Goal: Task Accomplishment & Management: Manage account settings

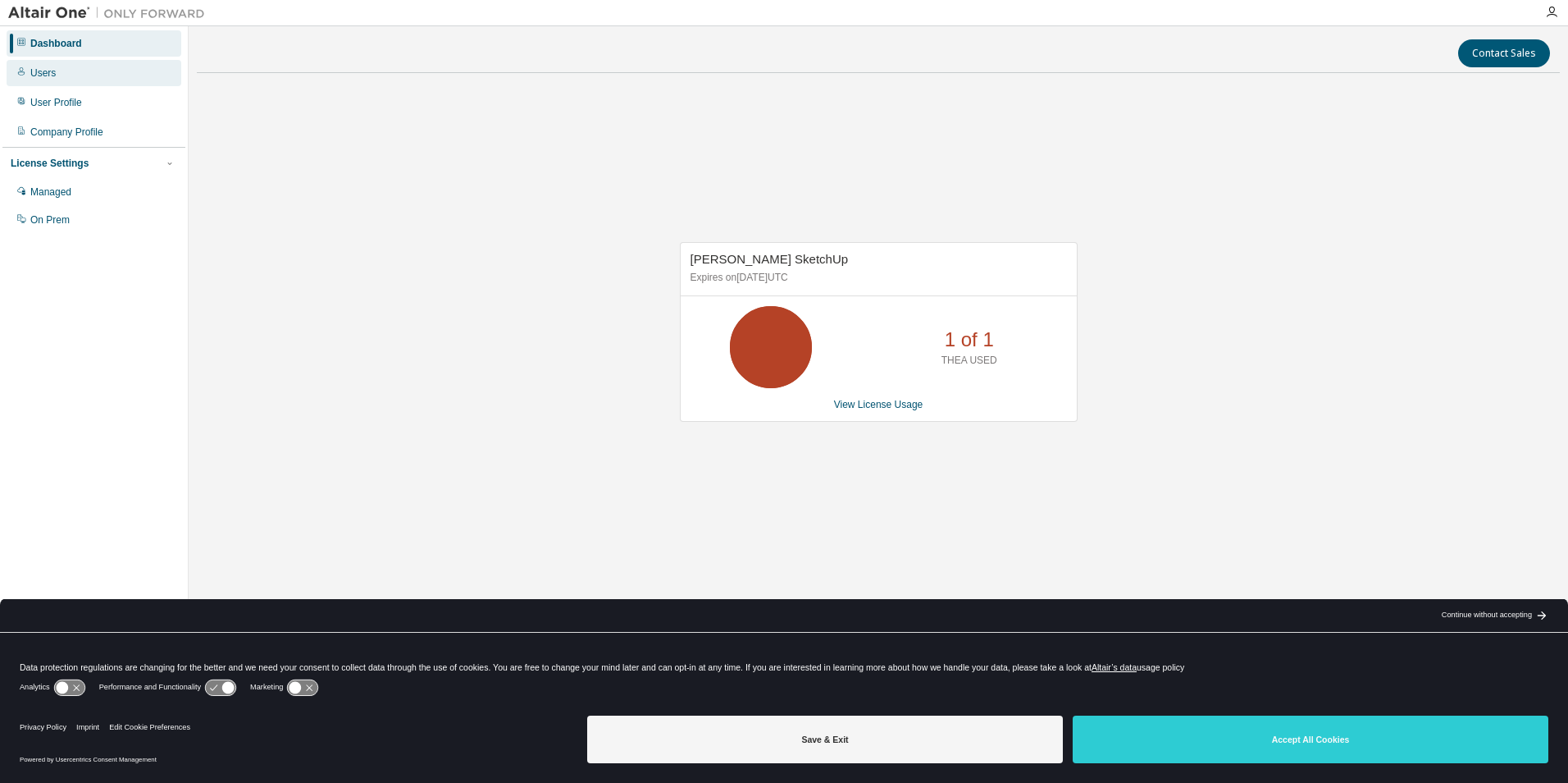
click at [42, 66] on div "Users" at bounding box center [94, 74] width 175 height 27
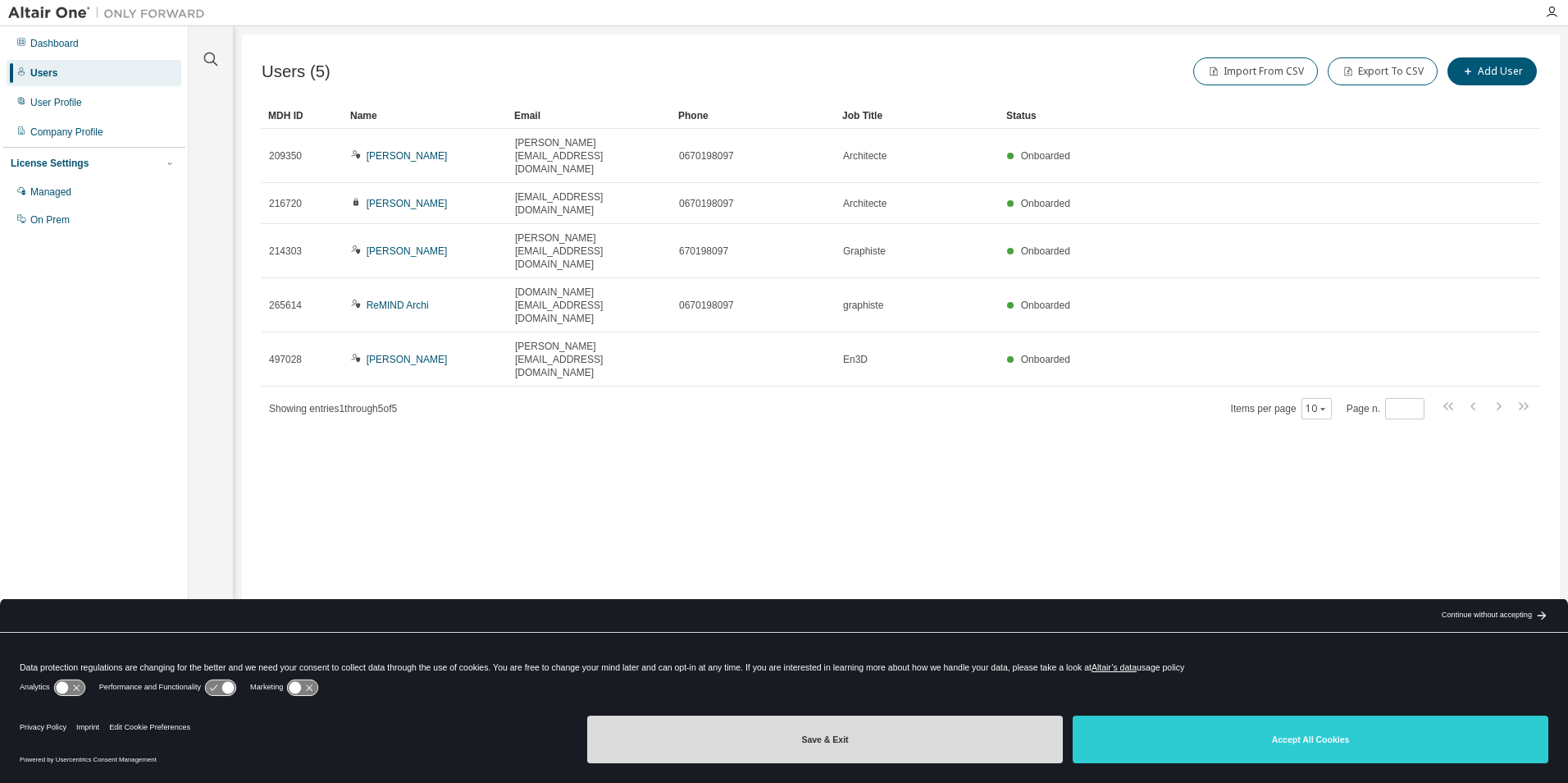
click at [797, 743] on button "Save & Exit" at bounding box center [825, 739] width 476 height 48
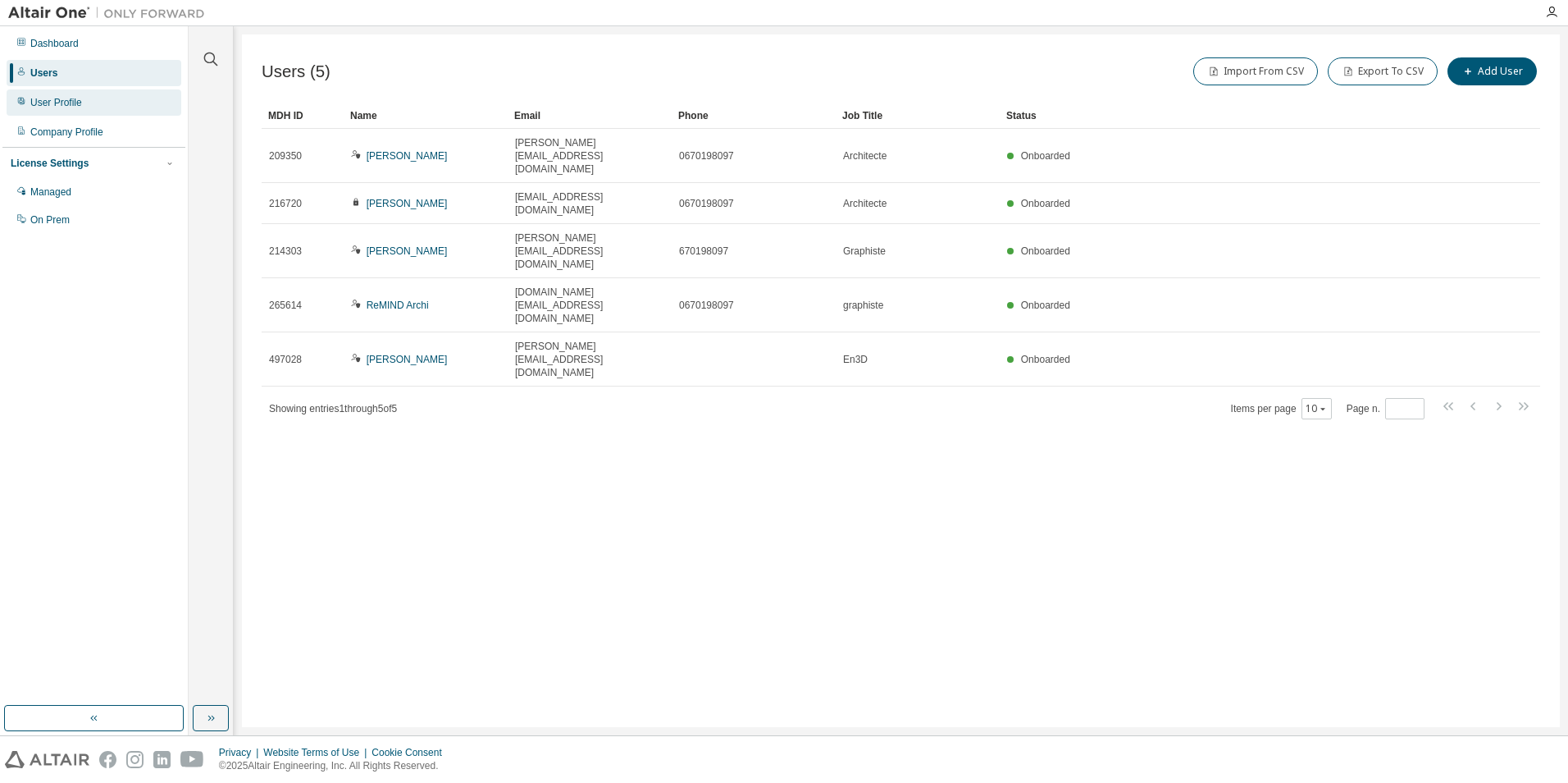
click at [51, 104] on div "User Profile" at bounding box center [56, 103] width 52 height 13
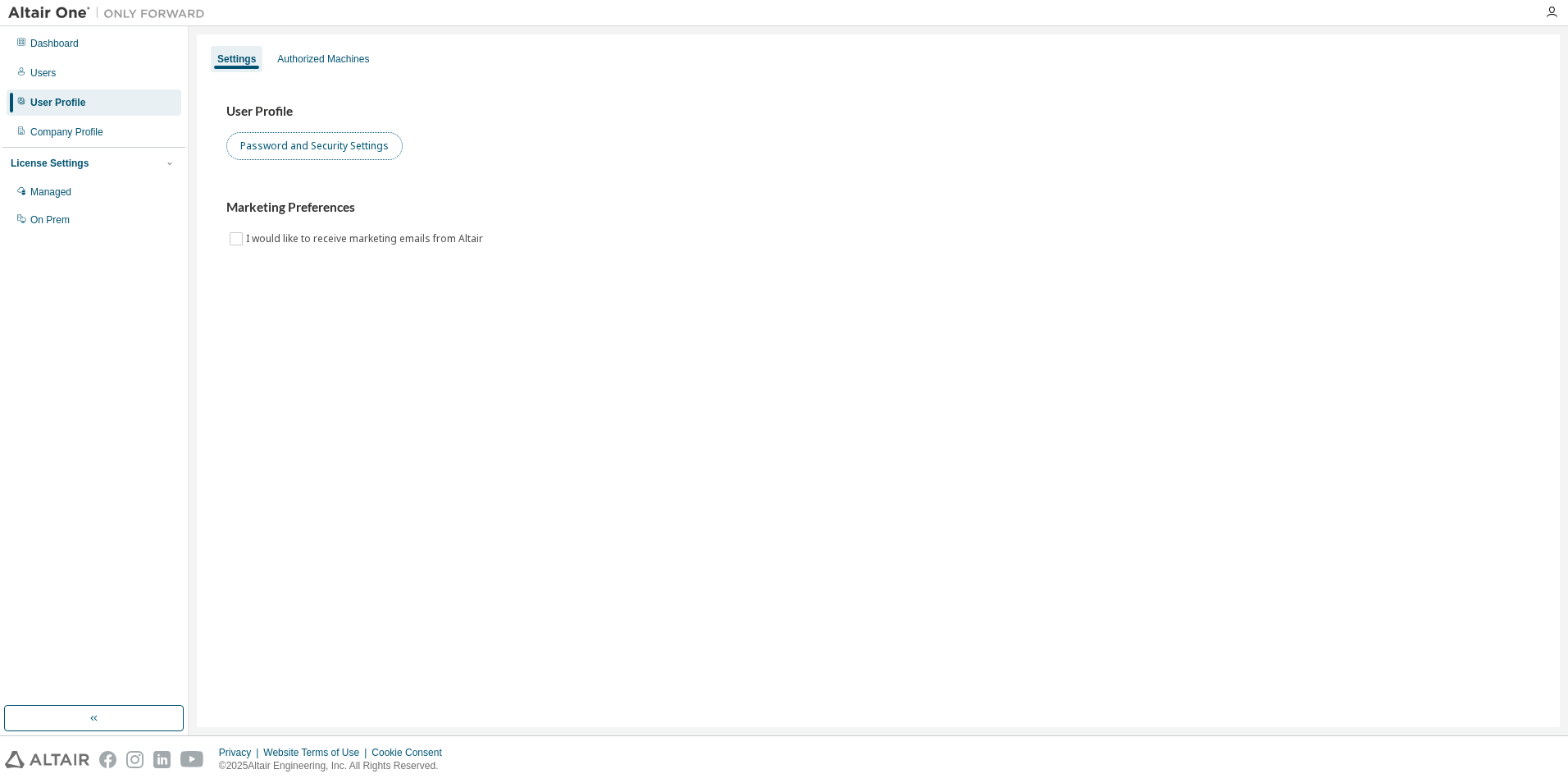
click at [318, 144] on button "Password and Security Settings" at bounding box center [314, 145] width 177 height 28
click at [73, 136] on div "Company Profile" at bounding box center [67, 133] width 73 height 13
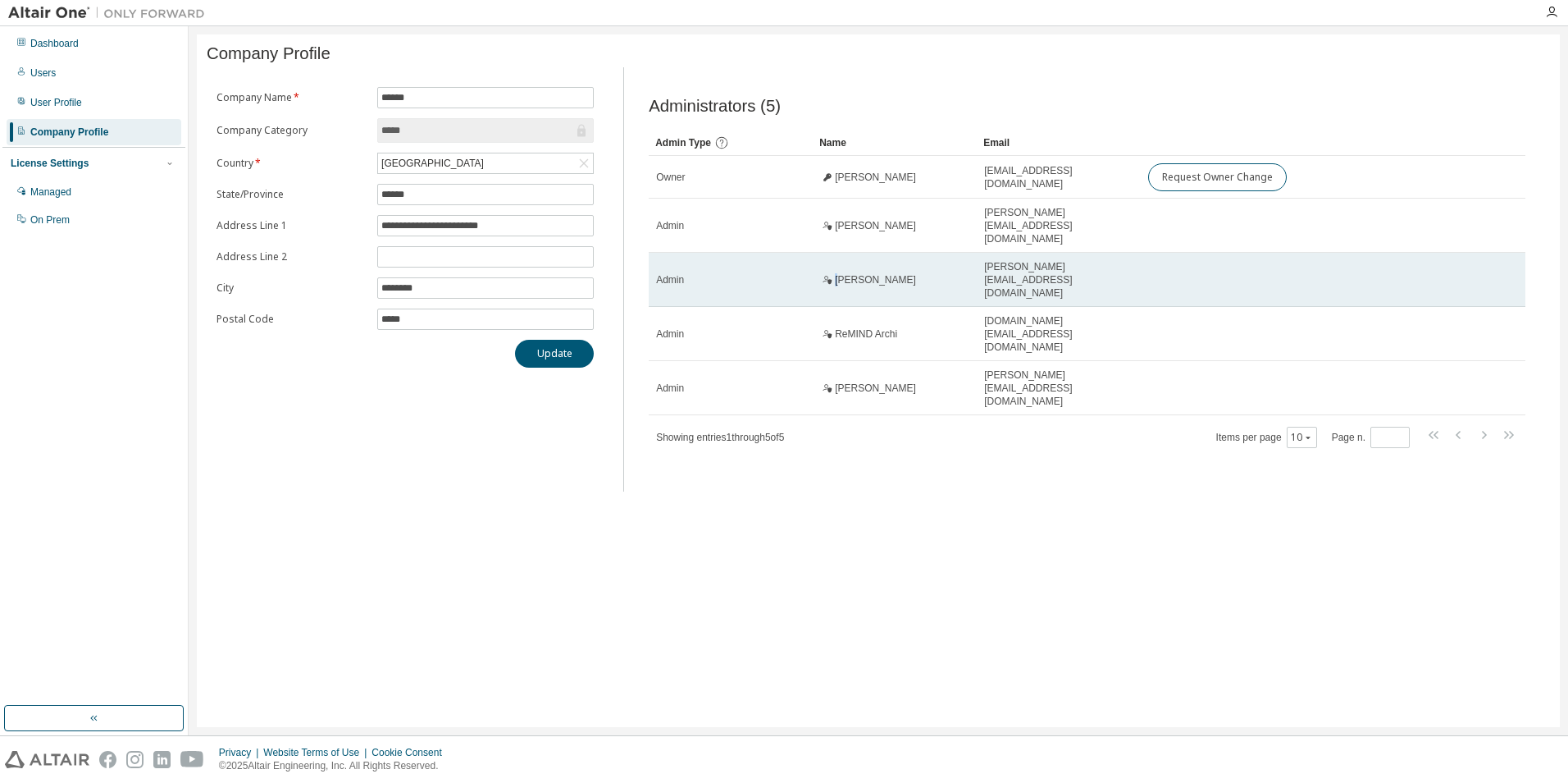
click at [839, 273] on span "[PERSON_NAME]" at bounding box center [875, 280] width 81 height 13
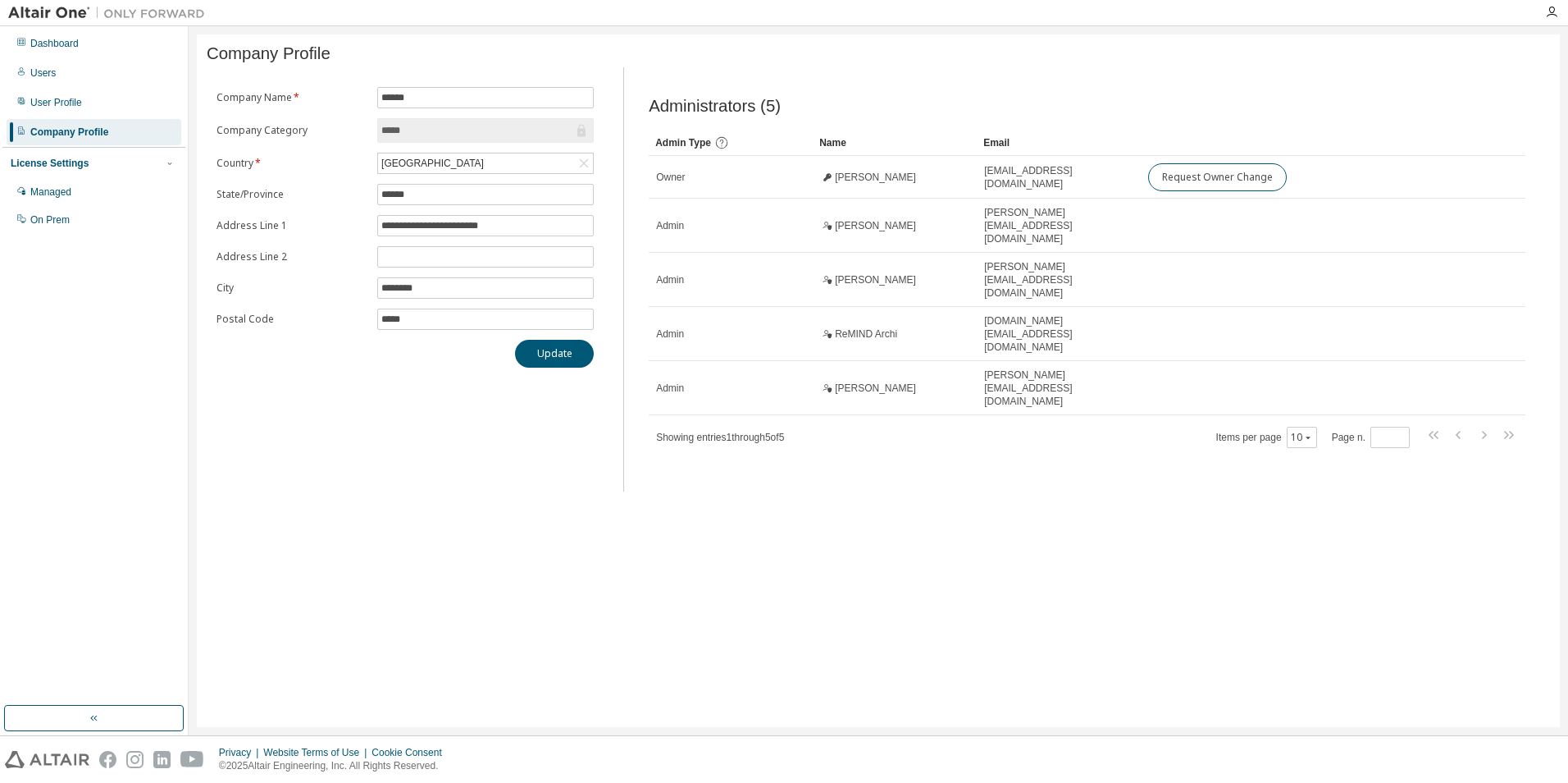
drag, startPoint x: 839, startPoint y: 265, endPoint x: 879, endPoint y: 363, distance: 105.8
click at [892, 434] on div "Administrators (5) Clear Load Save Save As Field Operator Value Select filter S…" at bounding box center [1087, 285] width 916 height 414
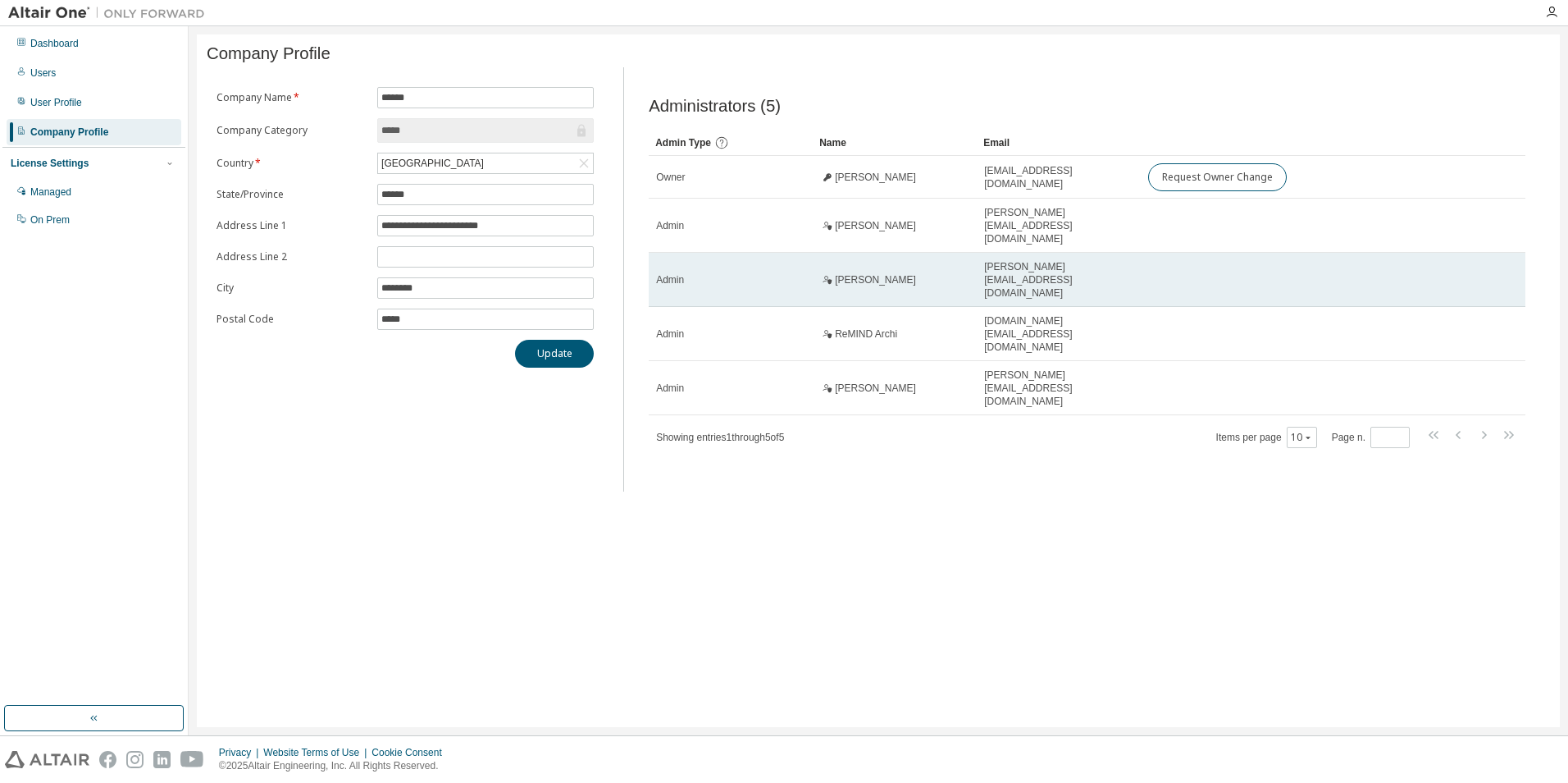
click at [1027, 263] on span "[PERSON_NAME][EMAIL_ADDRESS][DOMAIN_NAME]" at bounding box center [1058, 279] width 149 height 39
drag, startPoint x: 1027, startPoint y: 264, endPoint x: 667, endPoint y: 266, distance: 360.0
click at [667, 273] on span "Admin" at bounding box center [670, 280] width 28 height 13
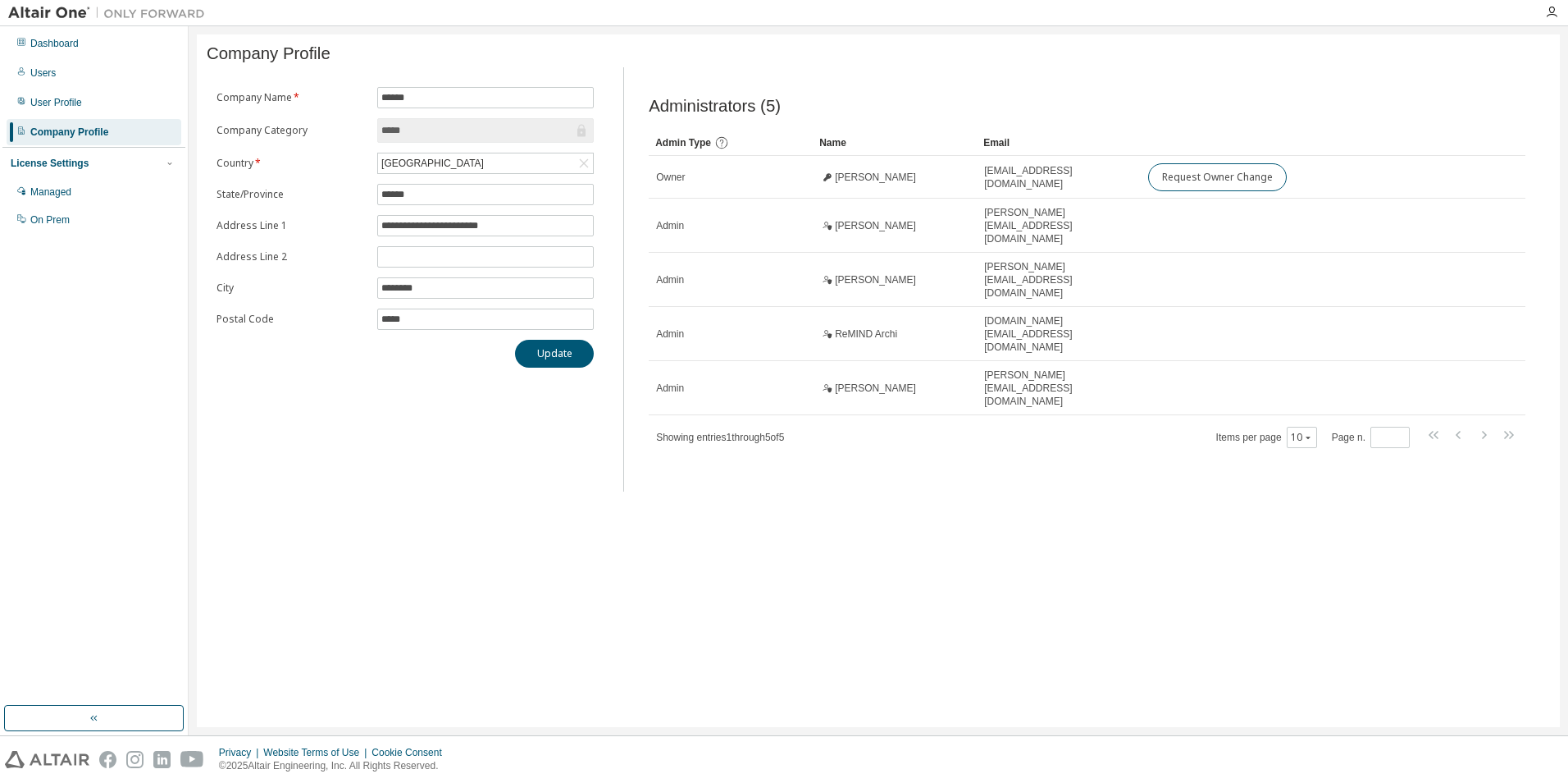
click at [60, 163] on div "License Settings" at bounding box center [50, 163] width 78 height 13
click at [61, 163] on div "License Settings" at bounding box center [50, 163] width 78 height 13
click at [61, 191] on div "Managed" at bounding box center [51, 192] width 41 height 13
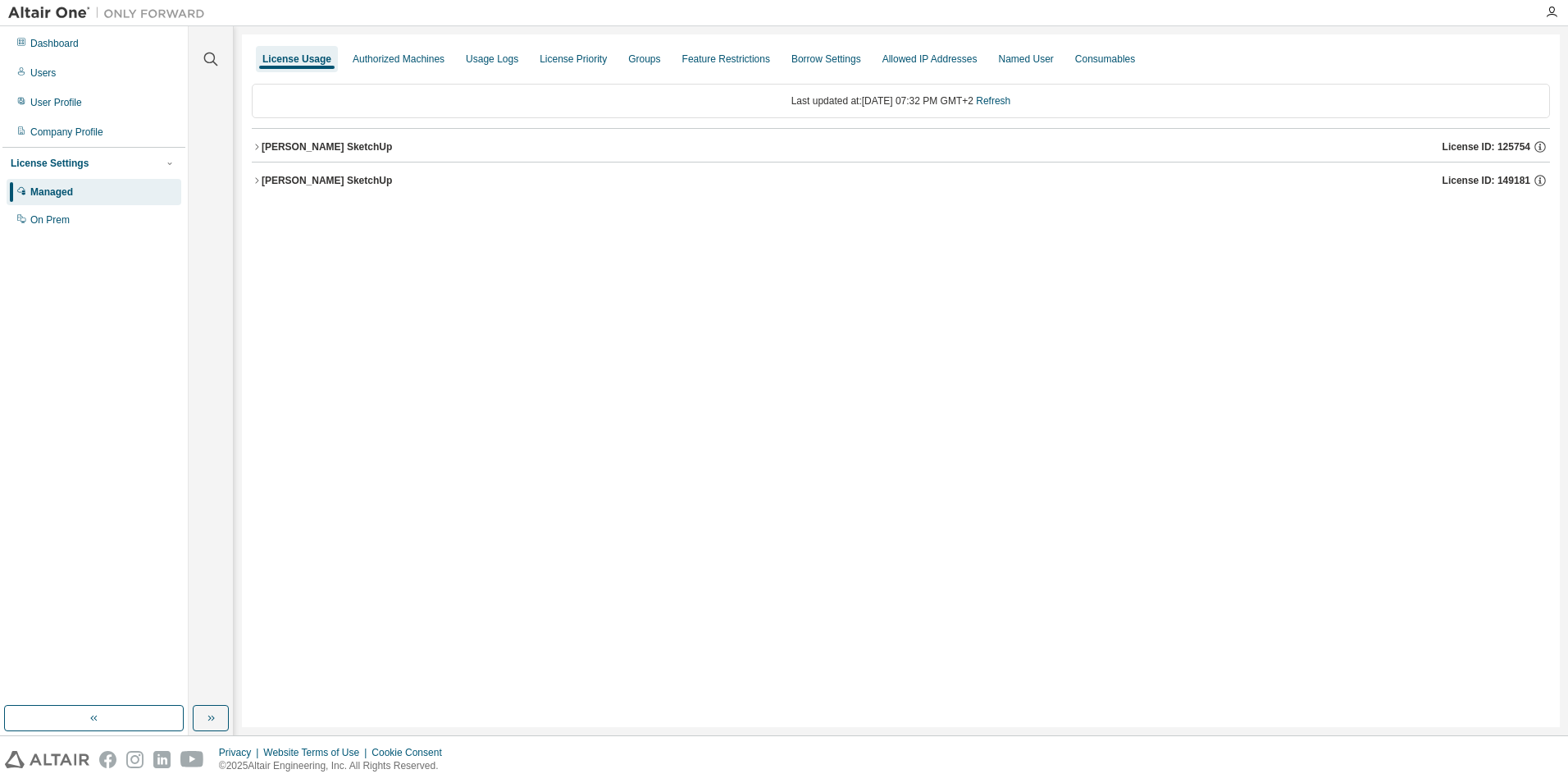
click at [311, 177] on div "[PERSON_NAME] SketchUp" at bounding box center [326, 180] width 131 height 13
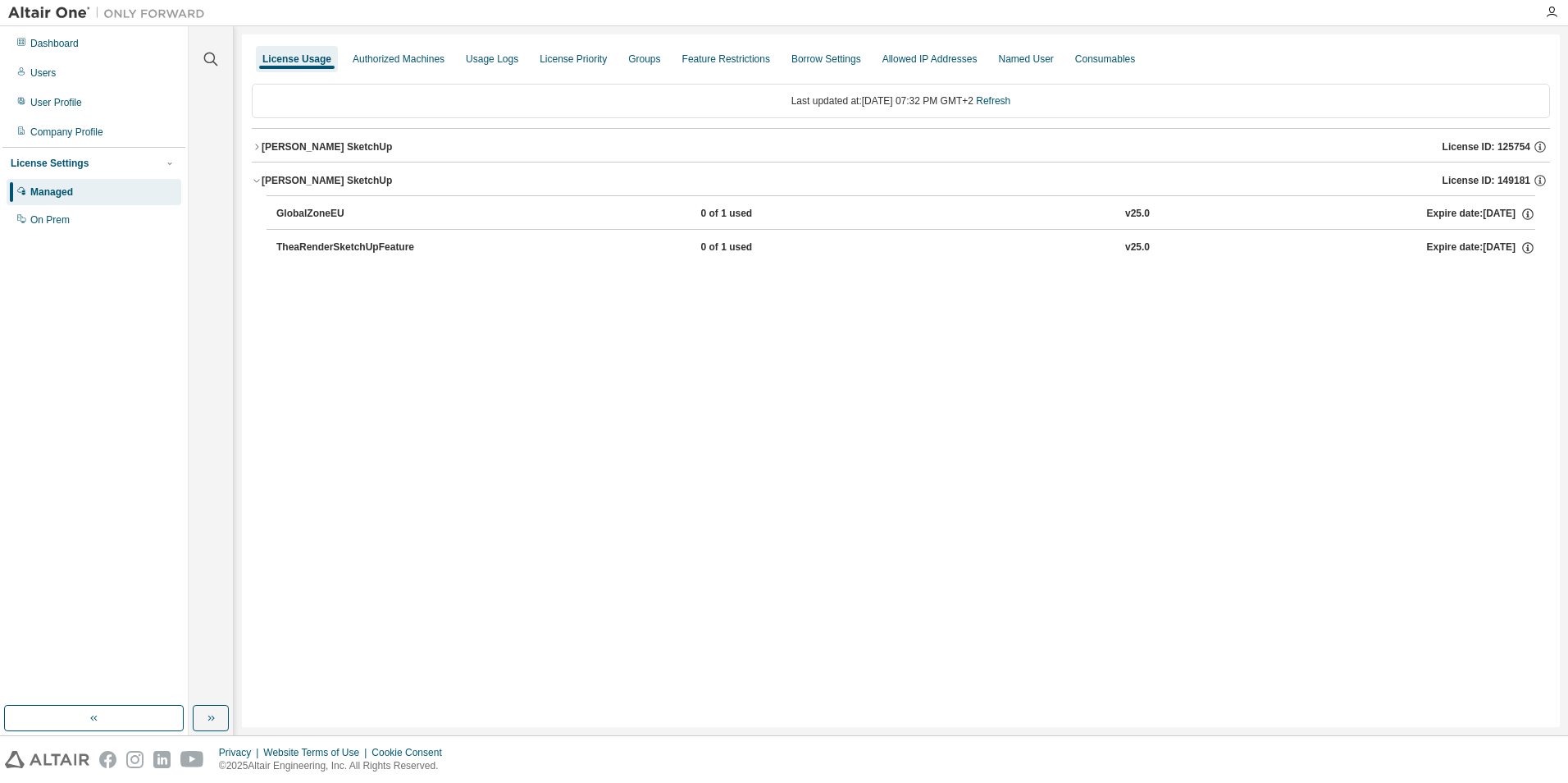
click at [321, 247] on div "TheaRenderSketchUpFeature" at bounding box center [350, 247] width 148 height 14
click at [41, 218] on div "On Prem" at bounding box center [50, 220] width 39 height 13
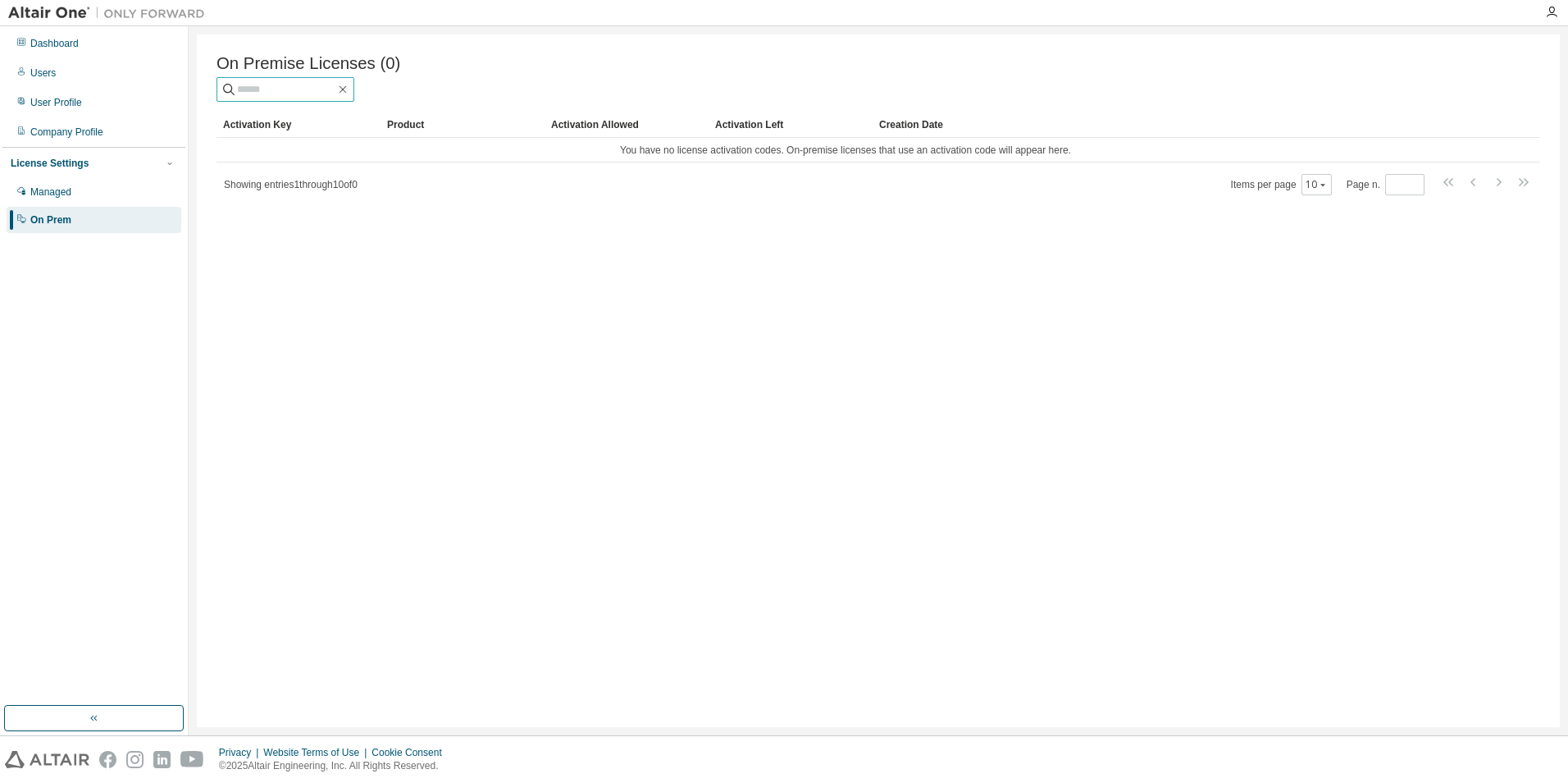
click at [302, 86] on input "text" at bounding box center [285, 89] width 98 height 16
click at [56, 196] on div "Managed" at bounding box center [51, 192] width 41 height 13
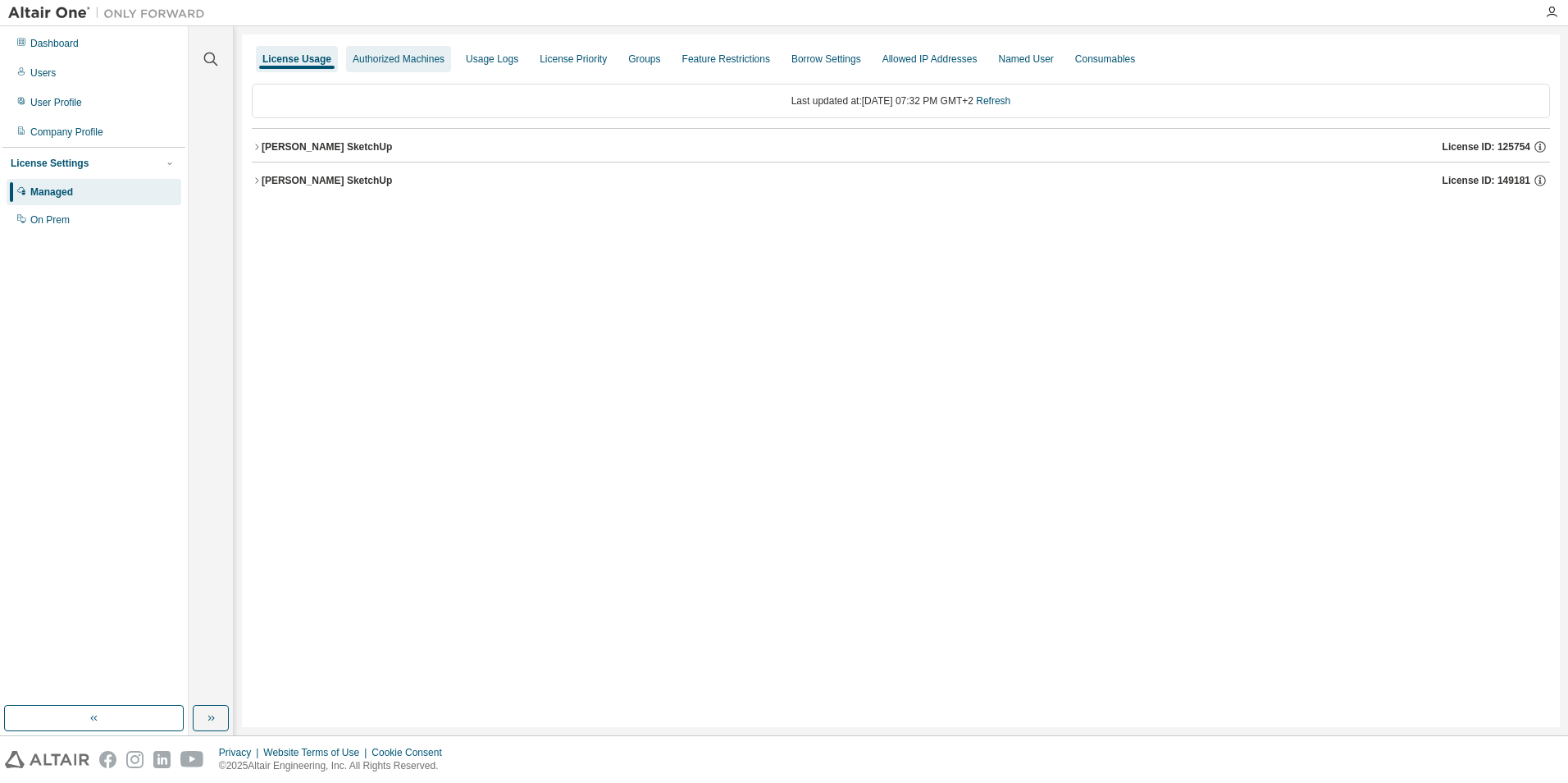
click at [386, 59] on div "Authorized Machines" at bounding box center [399, 59] width 92 height 13
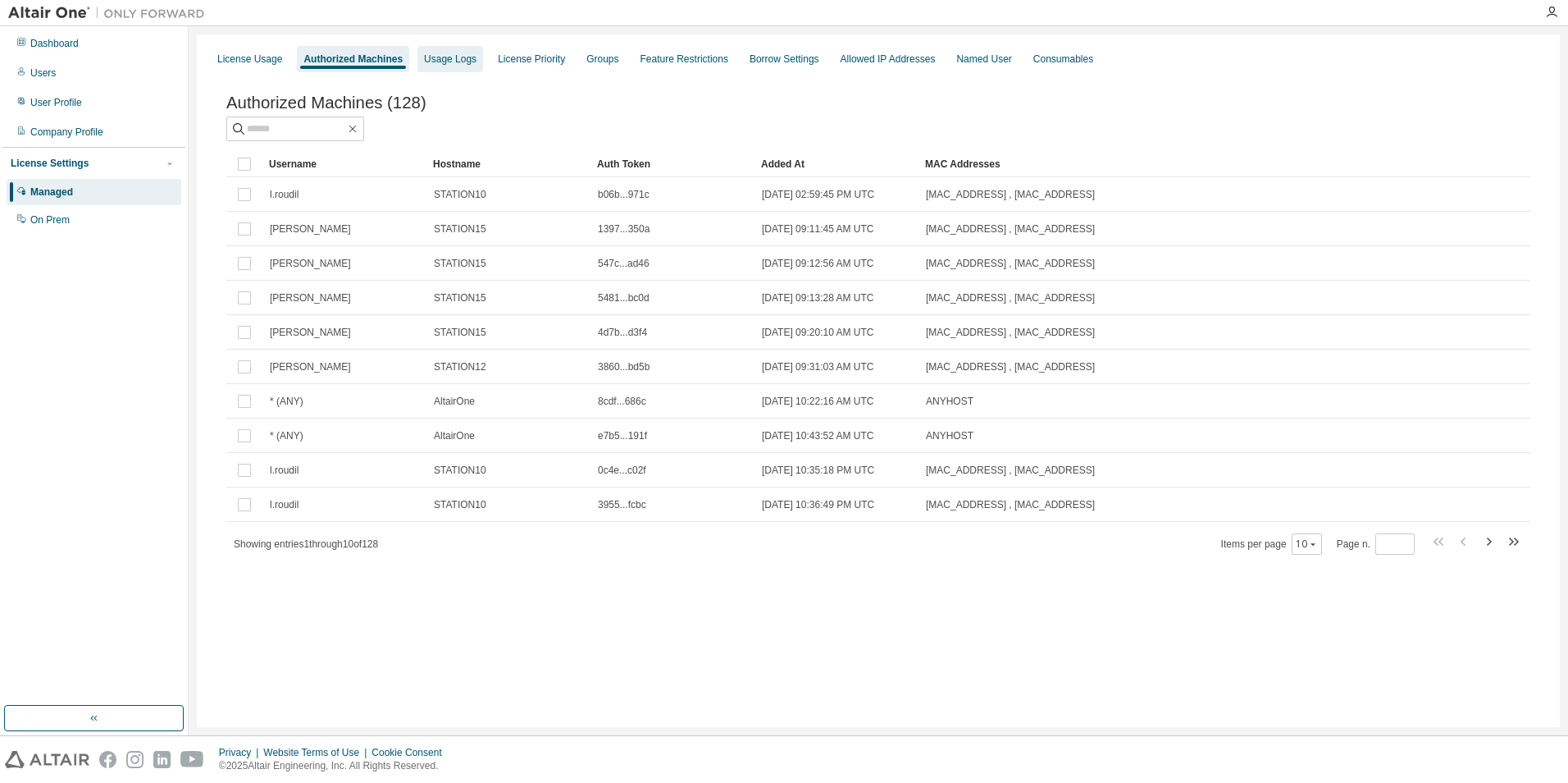
click at [450, 57] on div "Usage Logs" at bounding box center [449, 59] width 52 height 13
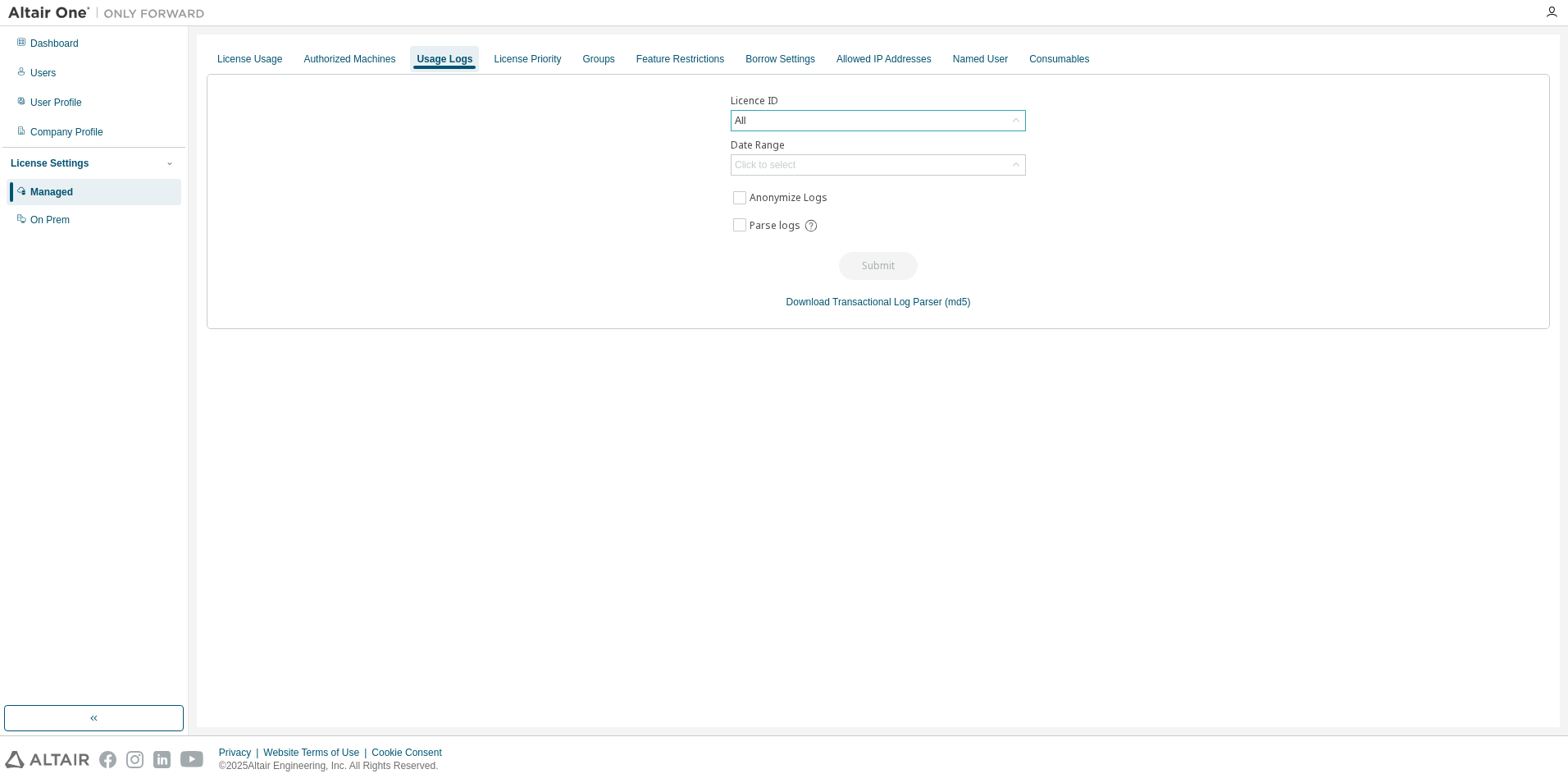
click at [850, 122] on div "All" at bounding box center [879, 120] width 294 height 20
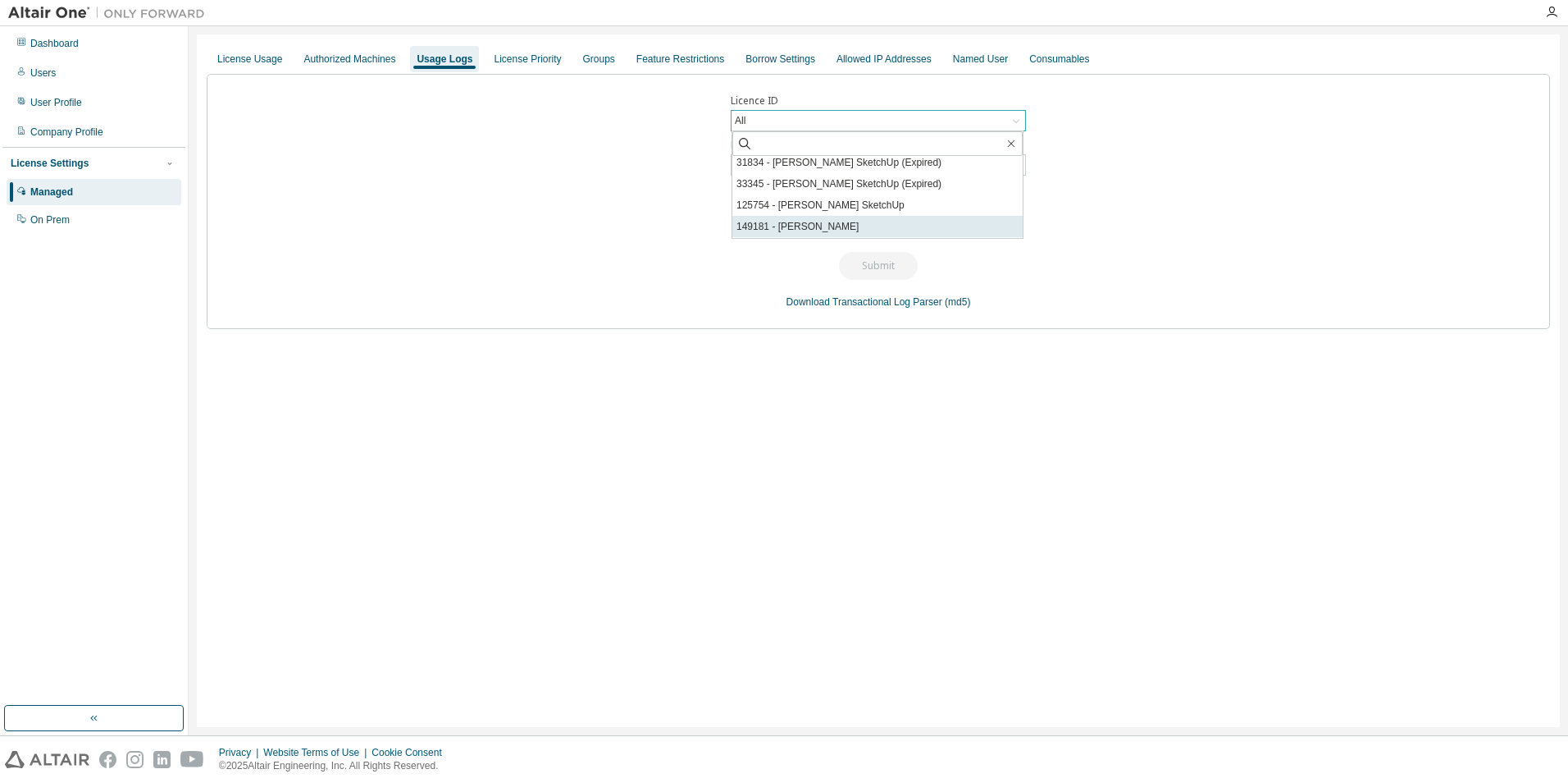
click at [807, 222] on li "149181 - [PERSON_NAME]" at bounding box center [878, 226] width 290 height 21
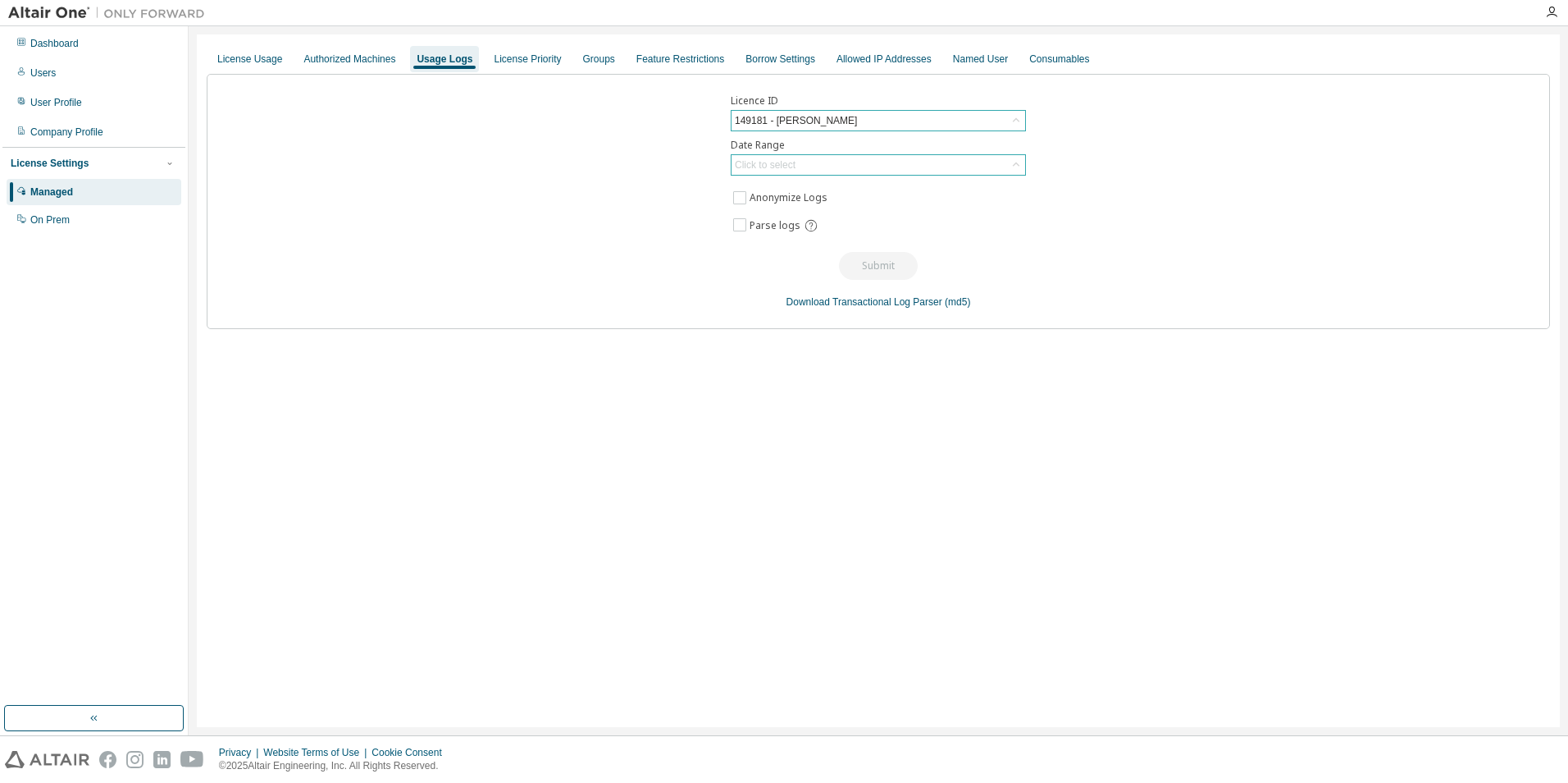
click at [826, 169] on div "Click to select" at bounding box center [879, 164] width 294 height 20
click at [1194, 207] on div "Licence ID 149181 - [PERSON_NAME] SketchUp Date Range Click to select Last 30 d…" at bounding box center [879, 201] width 1344 height 255
click at [909, 114] on div "149181 - [PERSON_NAME]" at bounding box center [879, 120] width 294 height 20
click at [803, 161] on div "Click to select" at bounding box center [879, 164] width 294 height 20
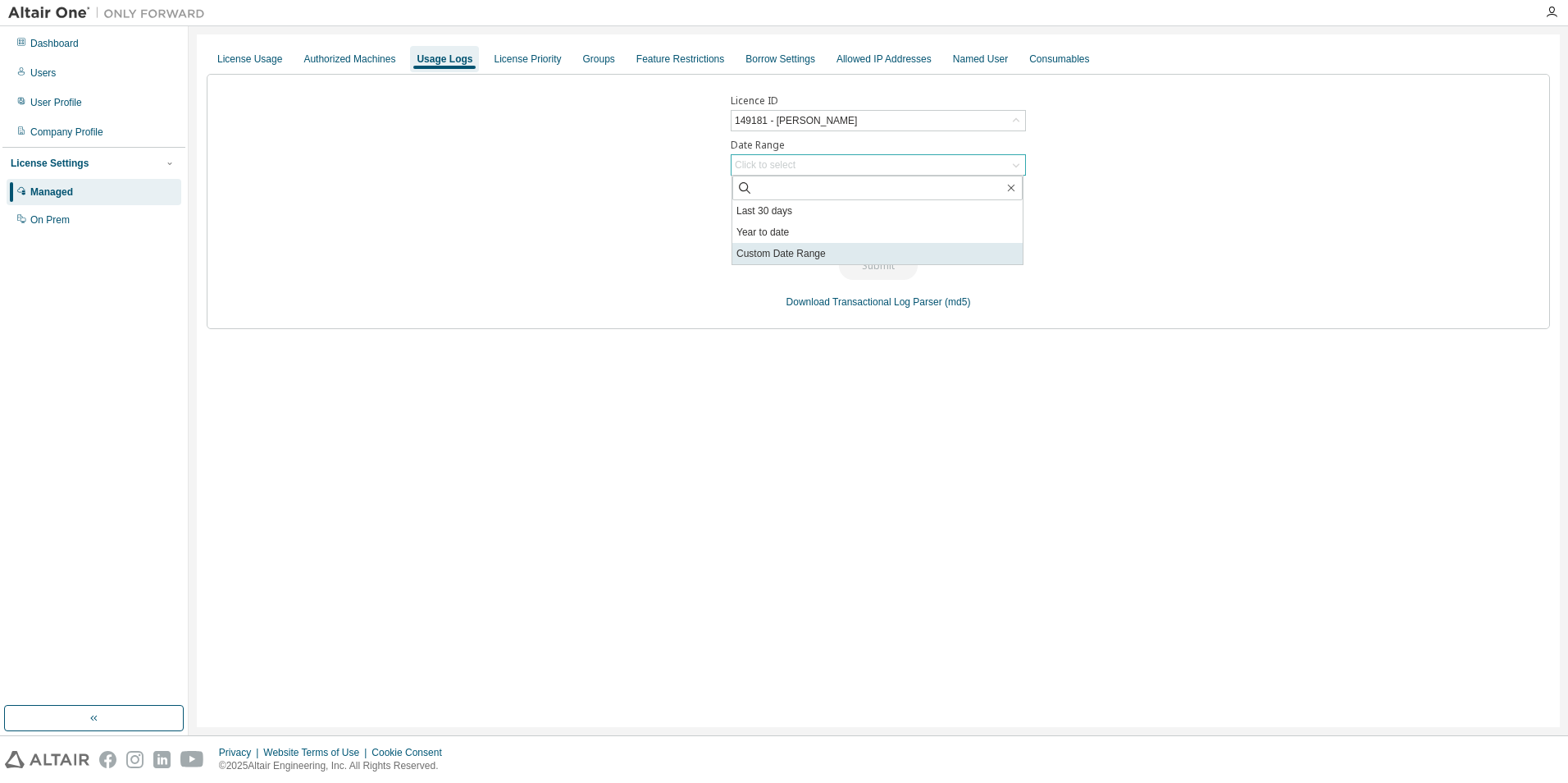
click at [817, 249] on li "Custom Date Range" at bounding box center [878, 253] width 290 height 21
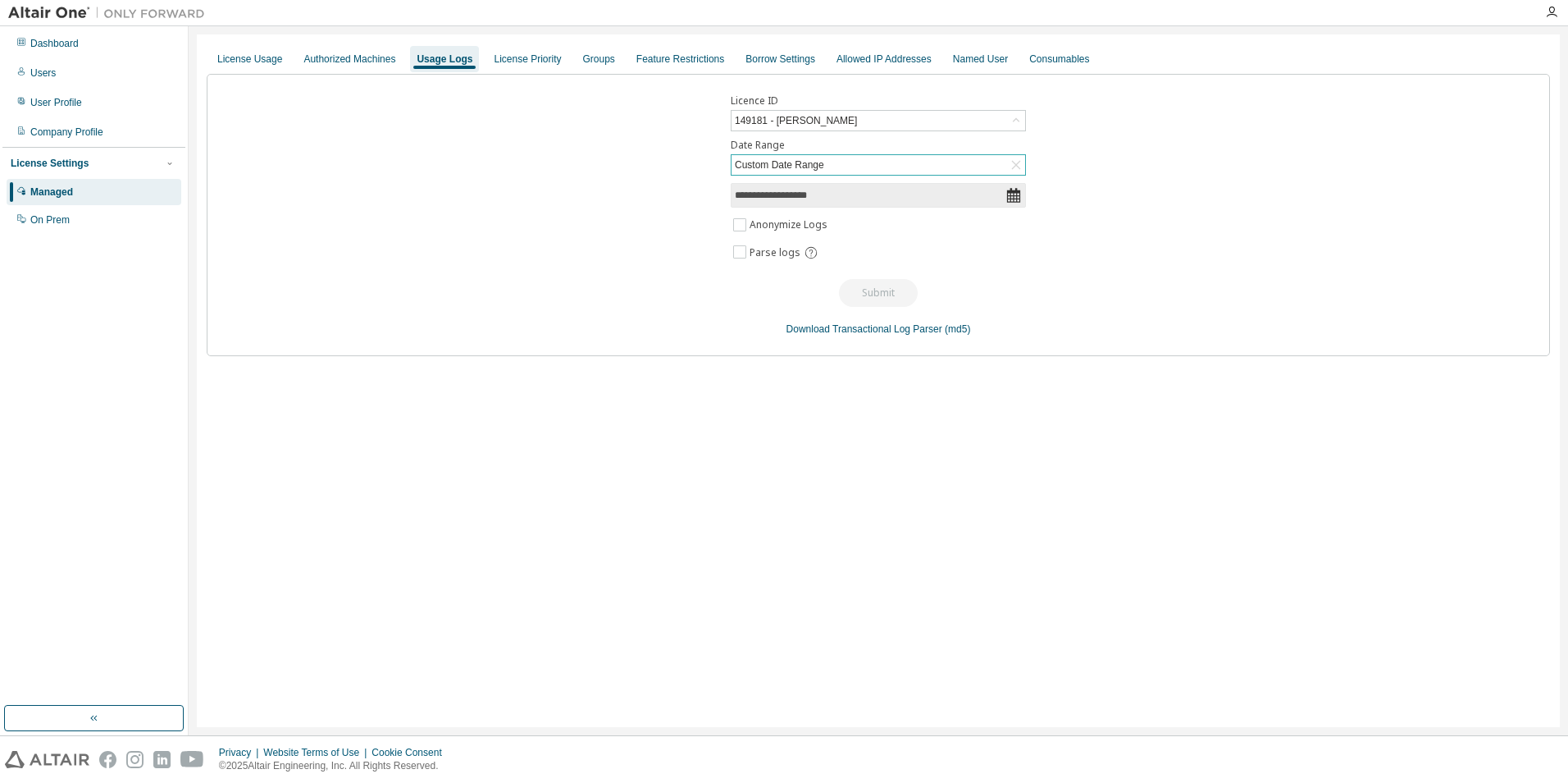
click at [845, 165] on div "Custom Date Range" at bounding box center [879, 164] width 294 height 20
click at [758, 188] on input "text" at bounding box center [878, 187] width 251 height 16
click at [1013, 187] on icon "button" at bounding box center [1012, 188] width 13 height 13
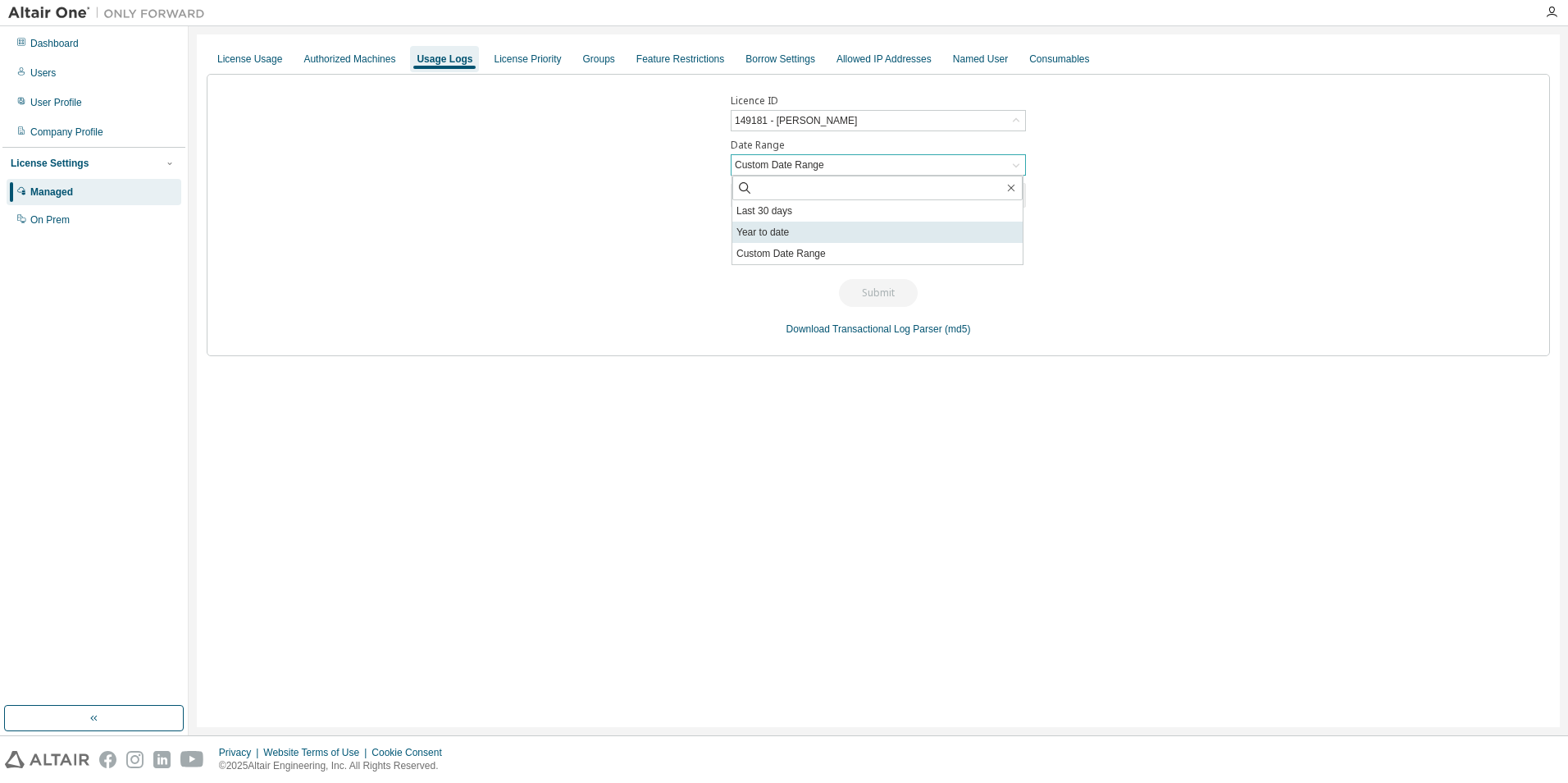
click at [755, 233] on li "Year to date" at bounding box center [878, 232] width 290 height 21
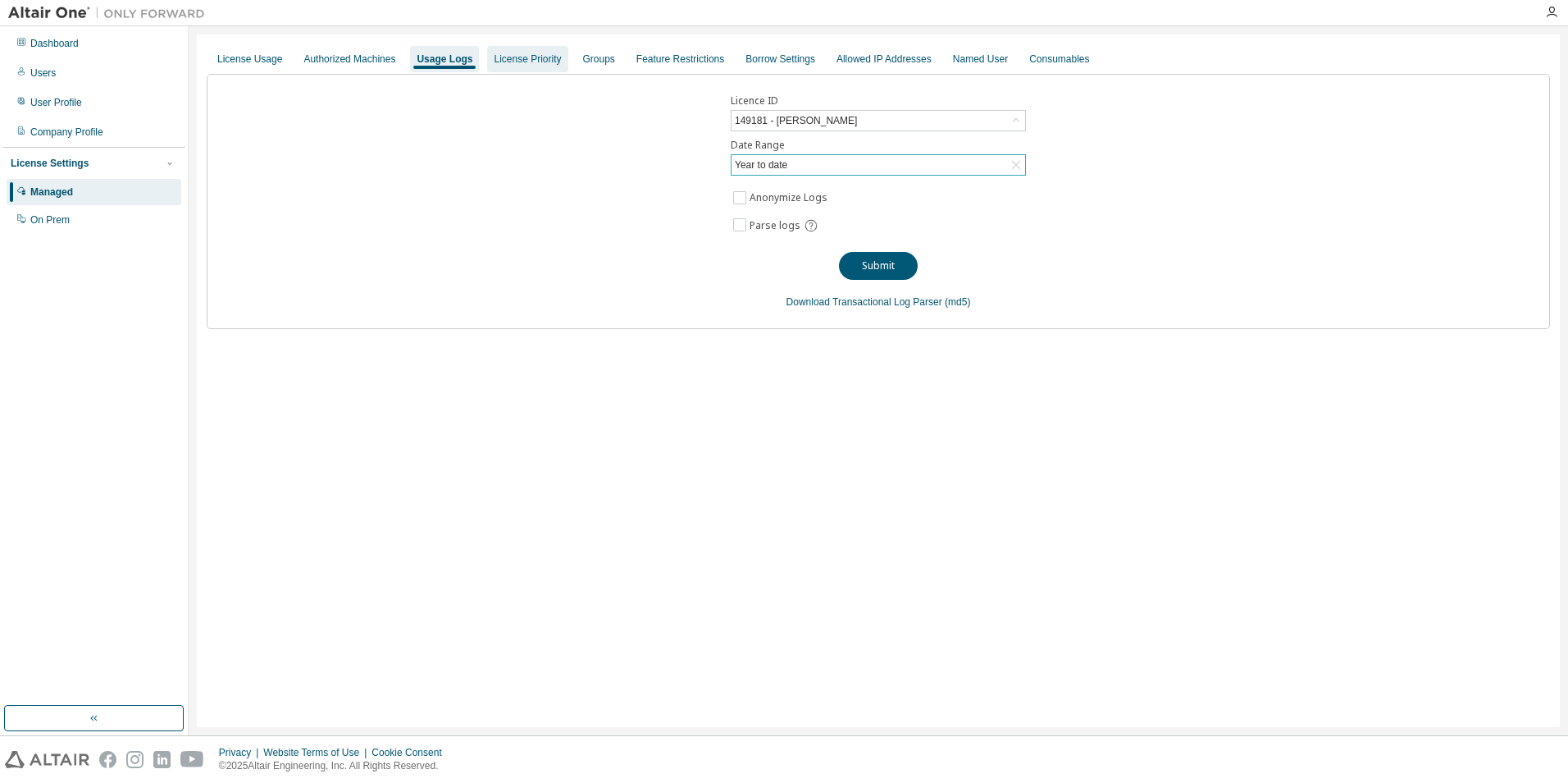
click at [534, 54] on div "License Priority" at bounding box center [527, 59] width 67 height 13
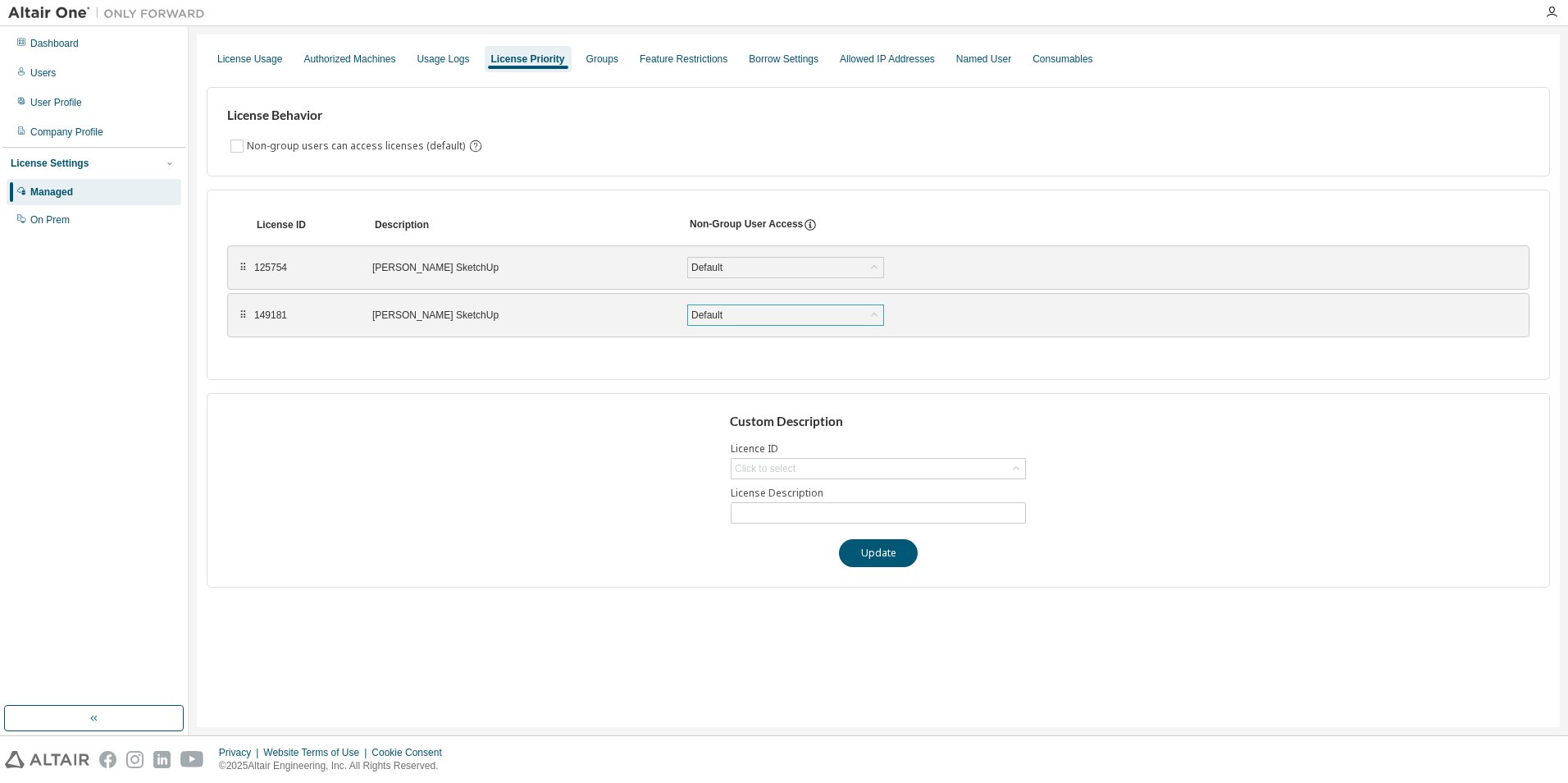
click at [750, 316] on div "Default" at bounding box center [785, 315] width 196 height 20
click at [825, 469] on div "Click to select" at bounding box center [879, 468] width 294 height 20
click at [799, 539] on li "149181 - [PERSON_NAME]" at bounding box center [878, 536] width 290 height 21
type input "**********"
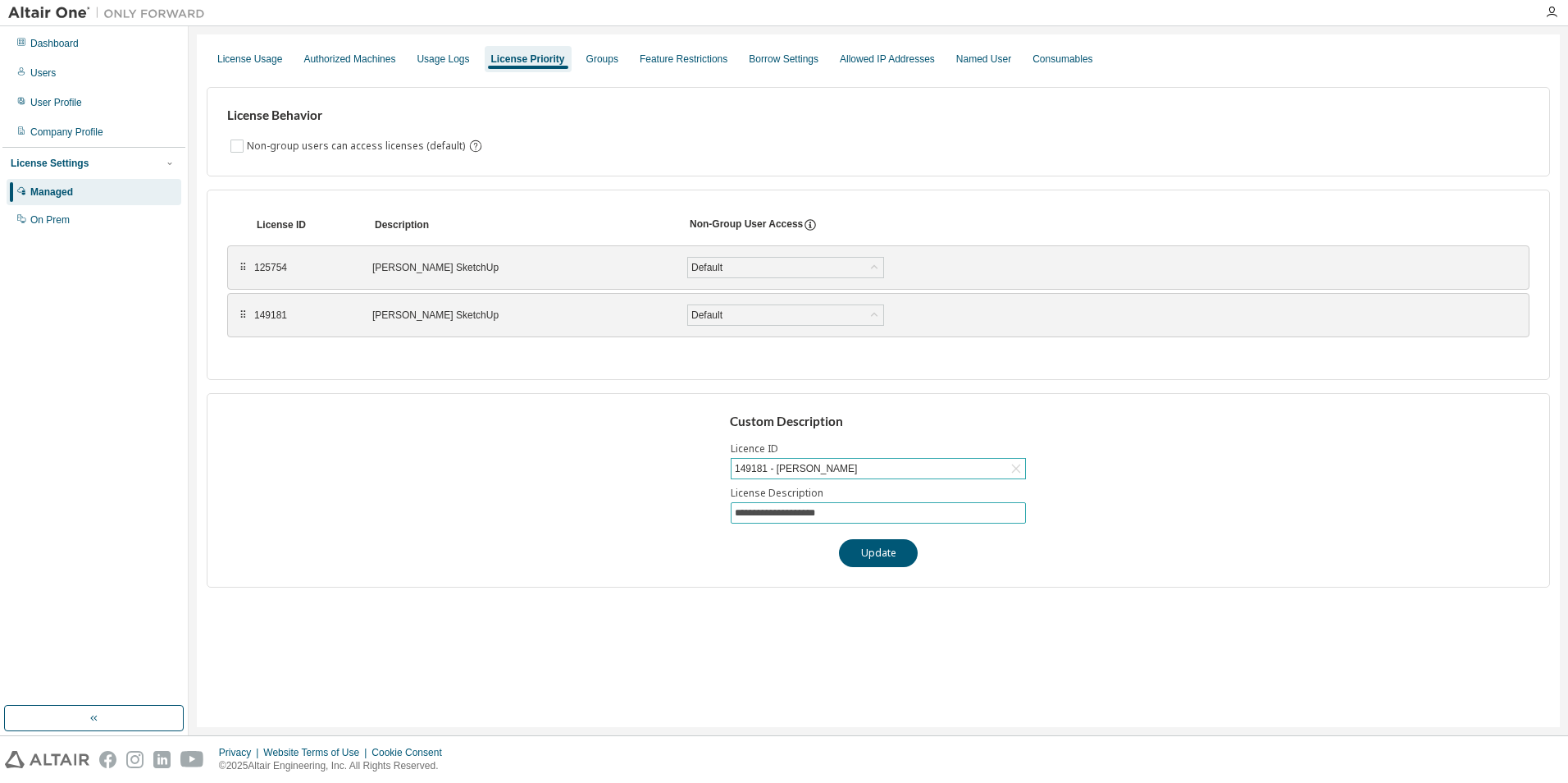
click at [801, 515] on input "**********" at bounding box center [878, 513] width 287 height 13
drag, startPoint x: 873, startPoint y: 557, endPoint x: 788, endPoint y: 538, distance: 87.1
click at [873, 556] on button "Update" at bounding box center [878, 553] width 79 height 28
click at [763, 266] on div "Default" at bounding box center [785, 267] width 196 height 20
click at [763, 265] on div "Default" at bounding box center [785, 267] width 196 height 20
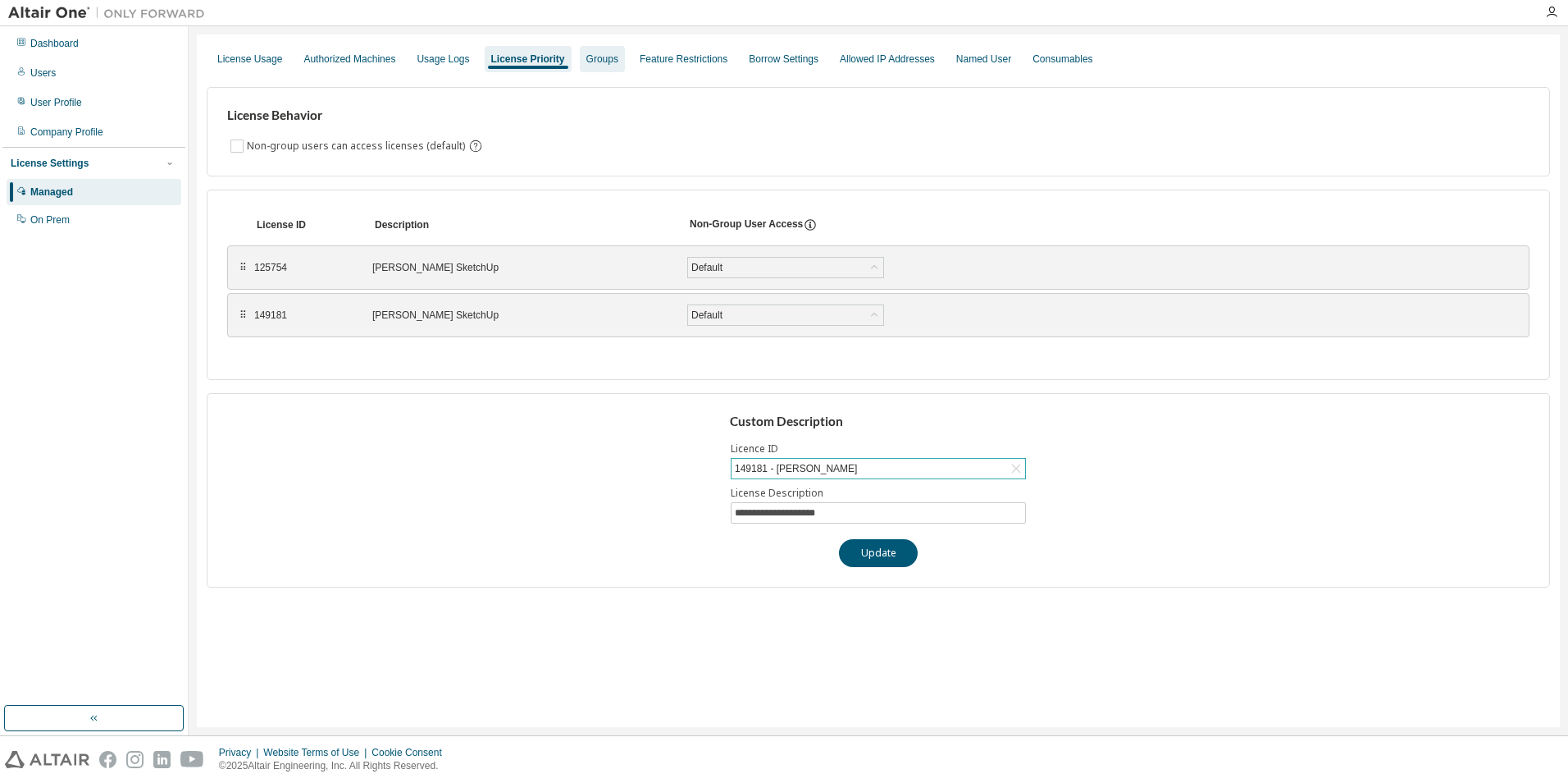
click at [604, 59] on div "Groups" at bounding box center [603, 59] width 32 height 13
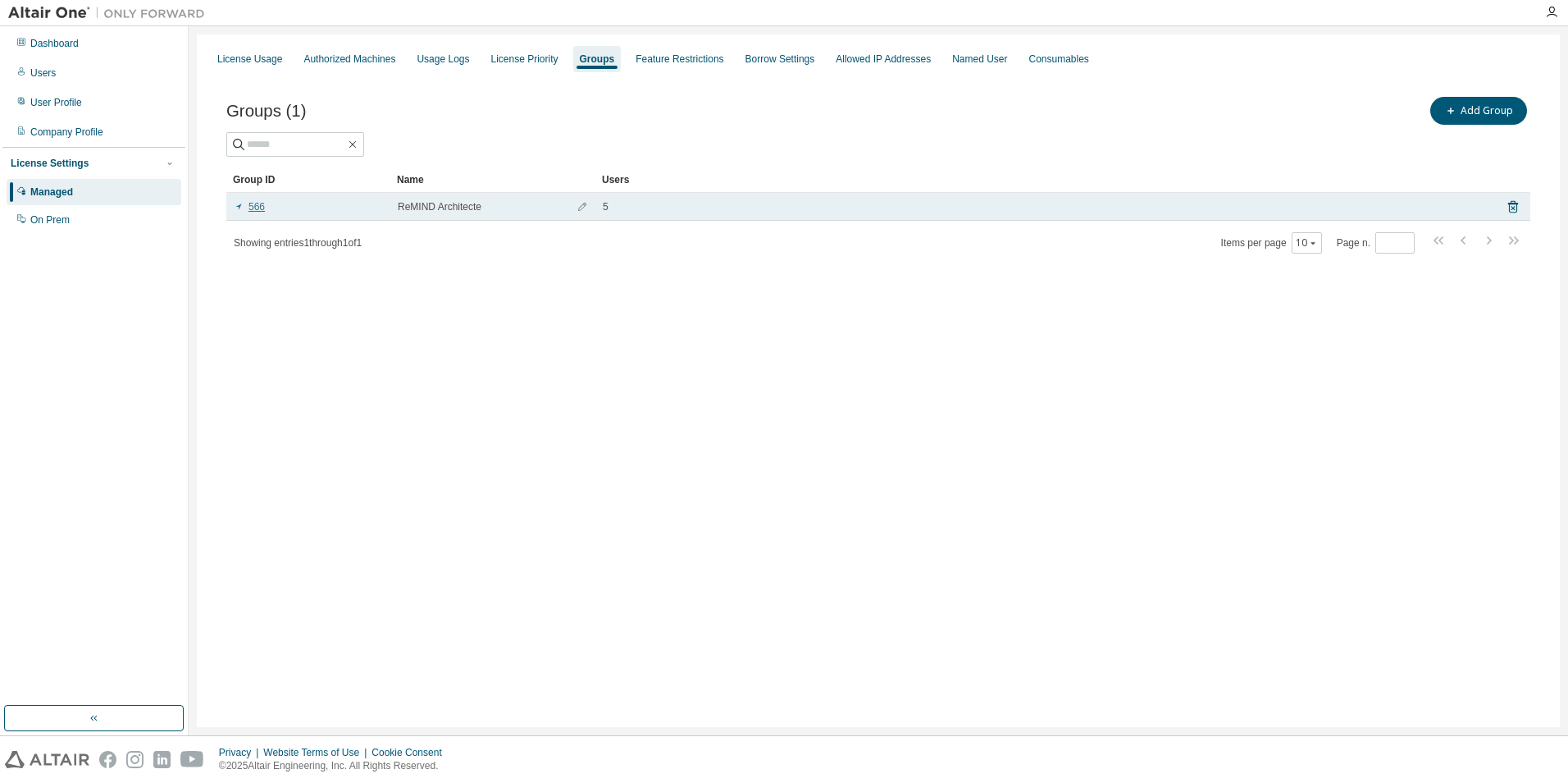
click at [261, 207] on link "566" at bounding box center [249, 207] width 31 height 13
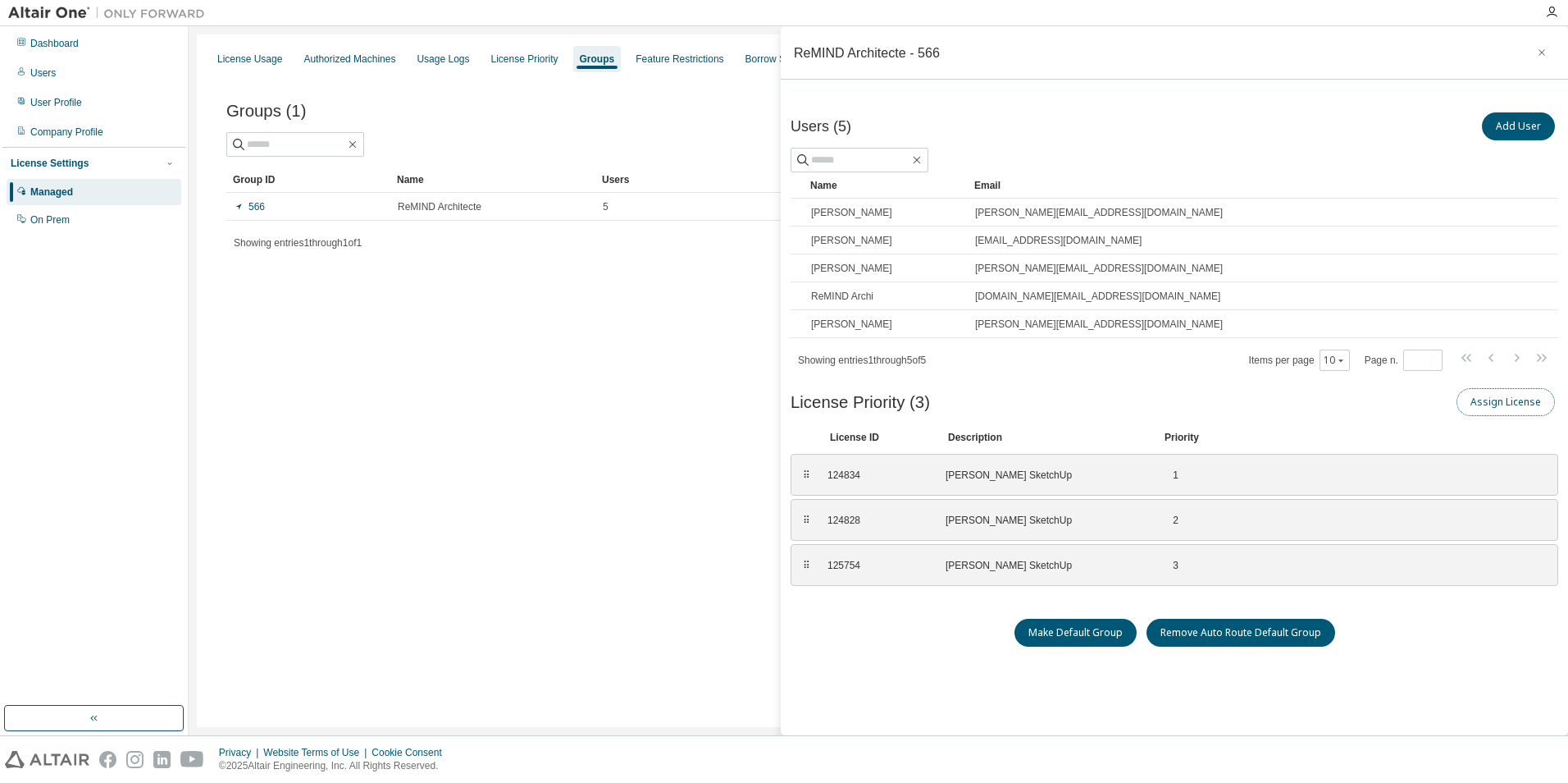
click at [1513, 402] on button "Assign License" at bounding box center [1505, 402] width 98 height 28
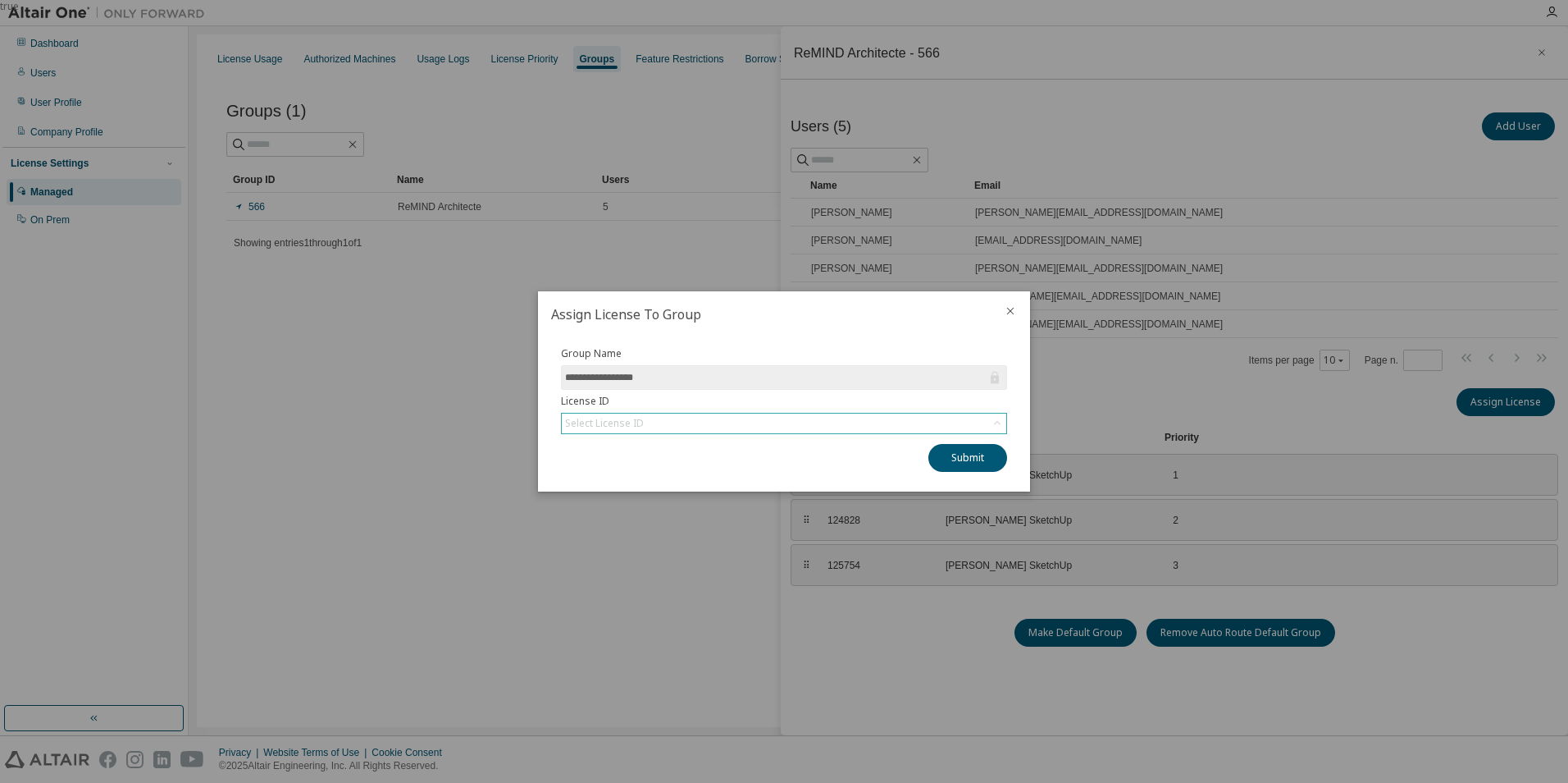
click at [688, 424] on div "Select License ID" at bounding box center [784, 423] width 445 height 20
click at [678, 466] on li "149181 - [PERSON_NAME]" at bounding box center [784, 469] width 441 height 21
click at [995, 459] on button "Submit" at bounding box center [968, 457] width 79 height 28
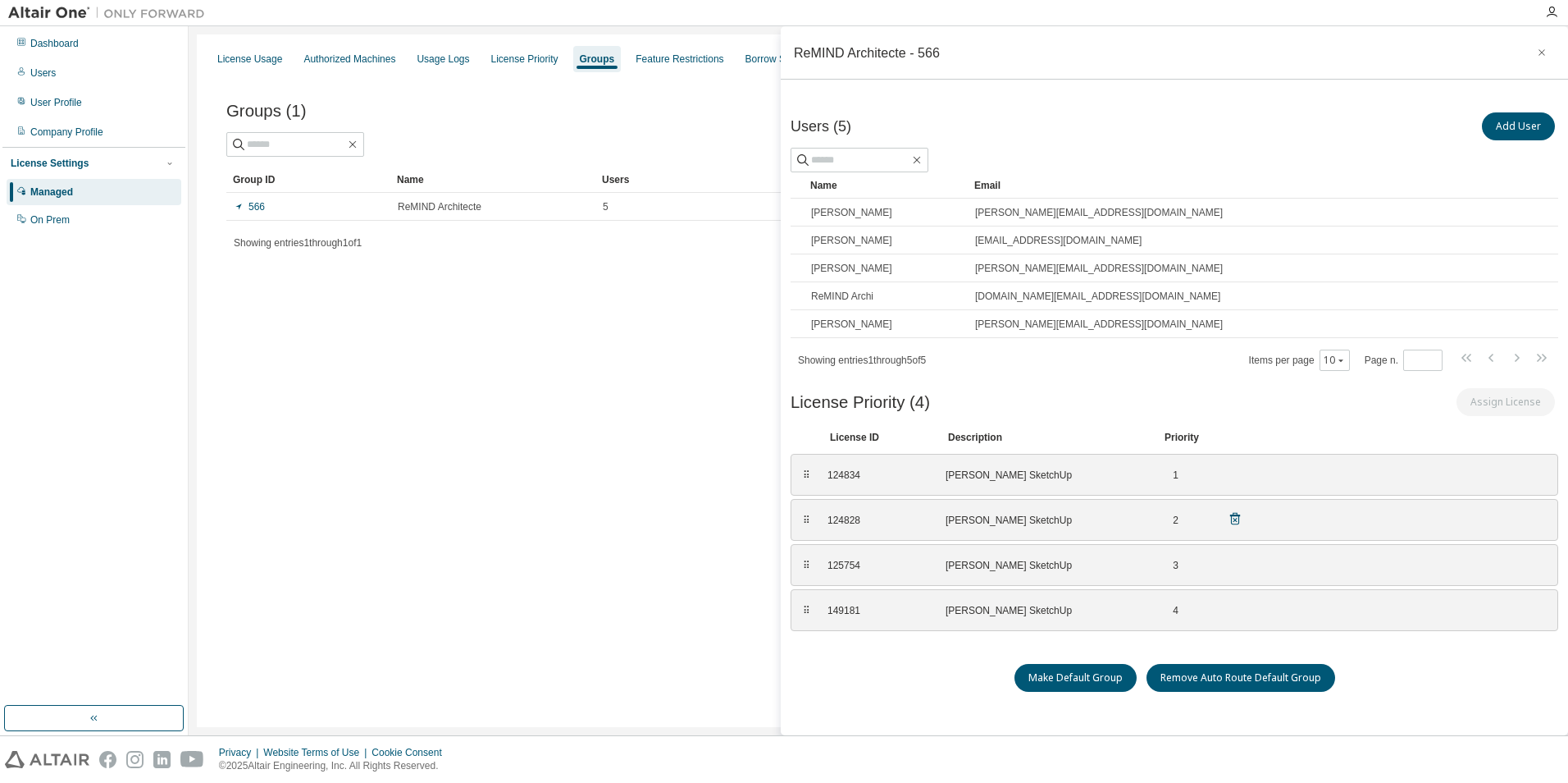
click at [913, 514] on div "124828" at bounding box center [876, 520] width 98 height 13
click at [1235, 514] on icon at bounding box center [1235, 518] width 14 height 14
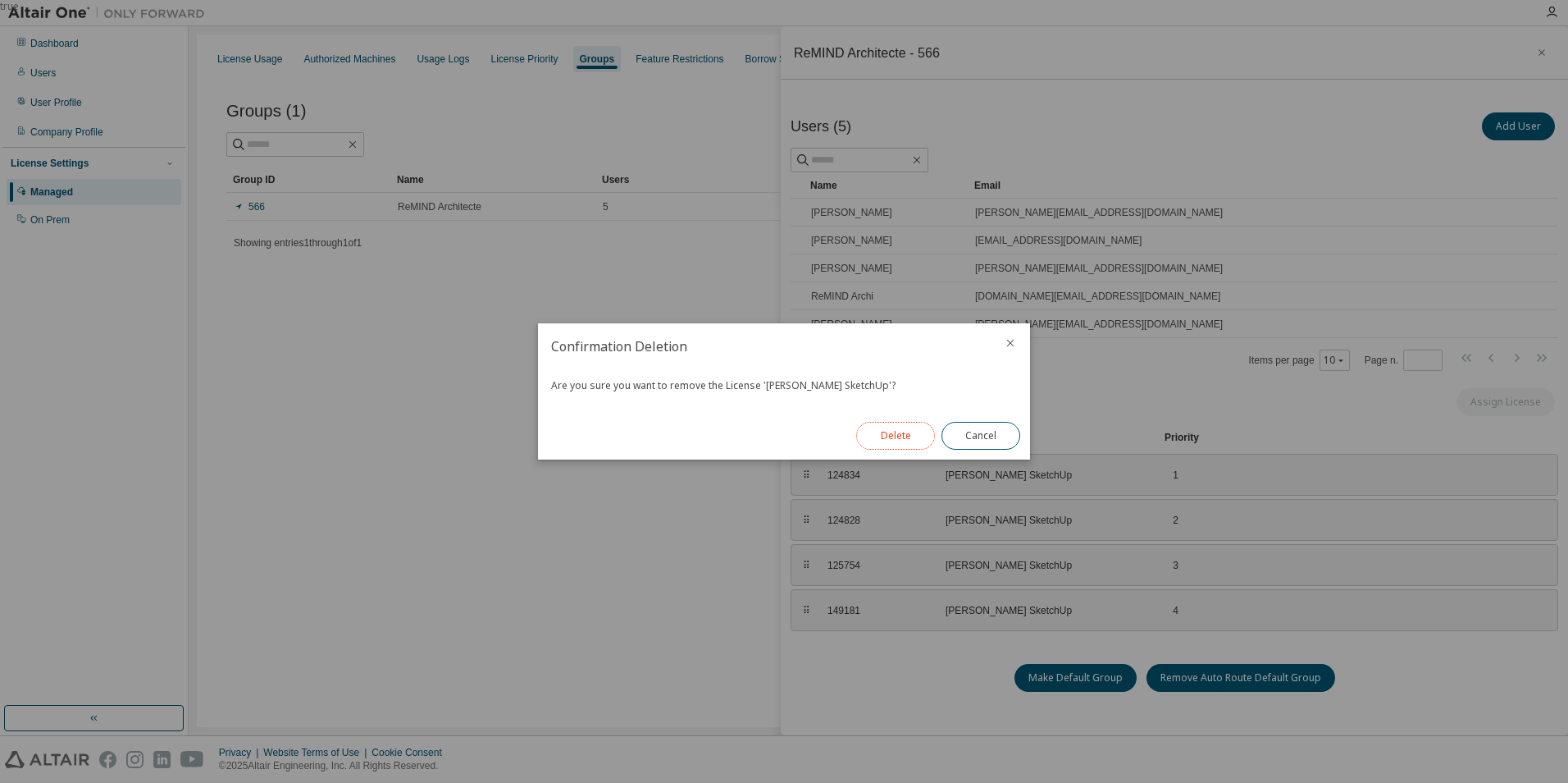
click at [908, 430] on button "Delete" at bounding box center [895, 435] width 79 height 28
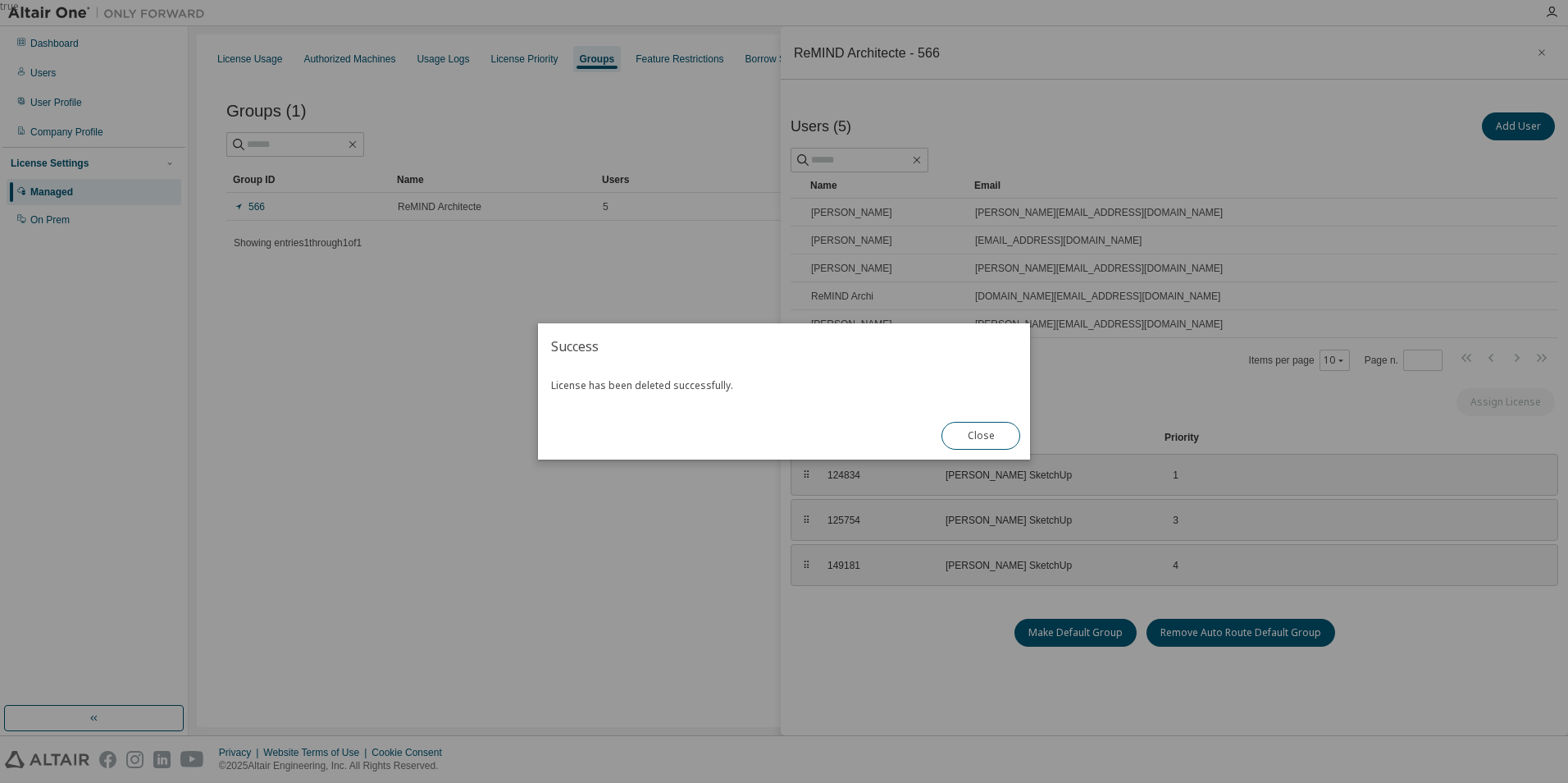
click at [990, 424] on button "Close" at bounding box center [981, 435] width 79 height 28
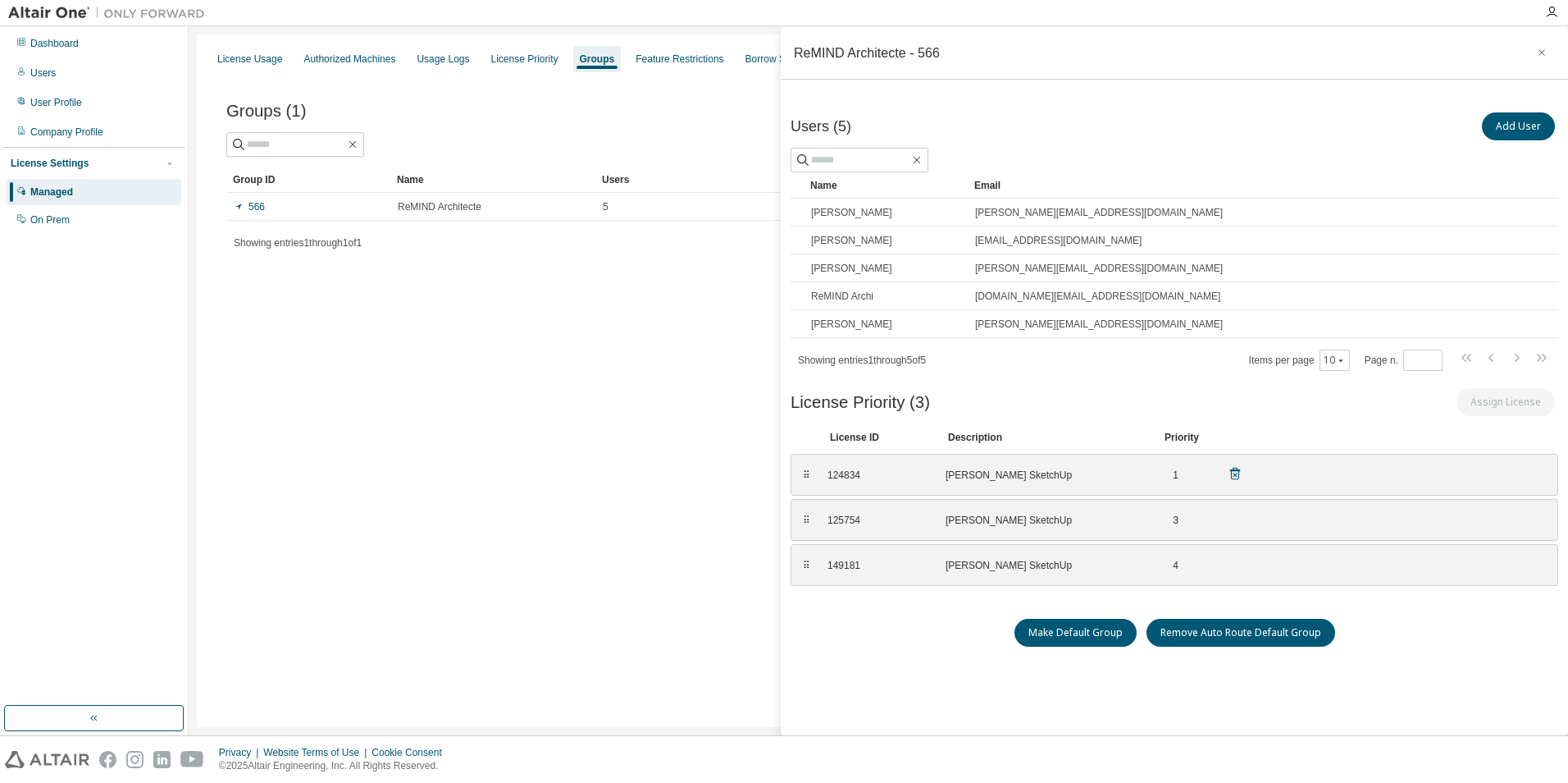
click at [1235, 472] on icon at bounding box center [1235, 473] width 14 height 14
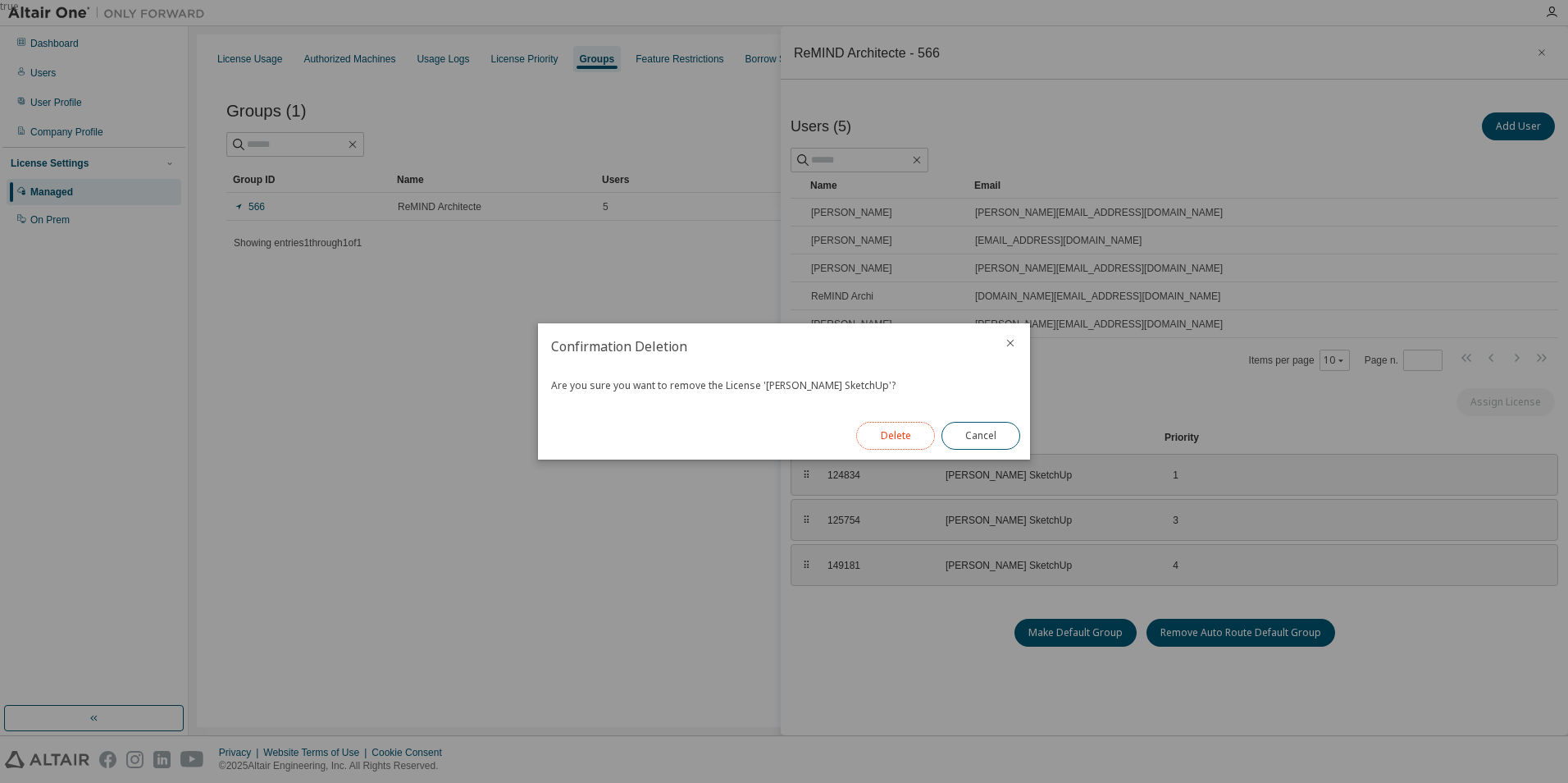
click at [915, 441] on button "Delete" at bounding box center [895, 435] width 79 height 28
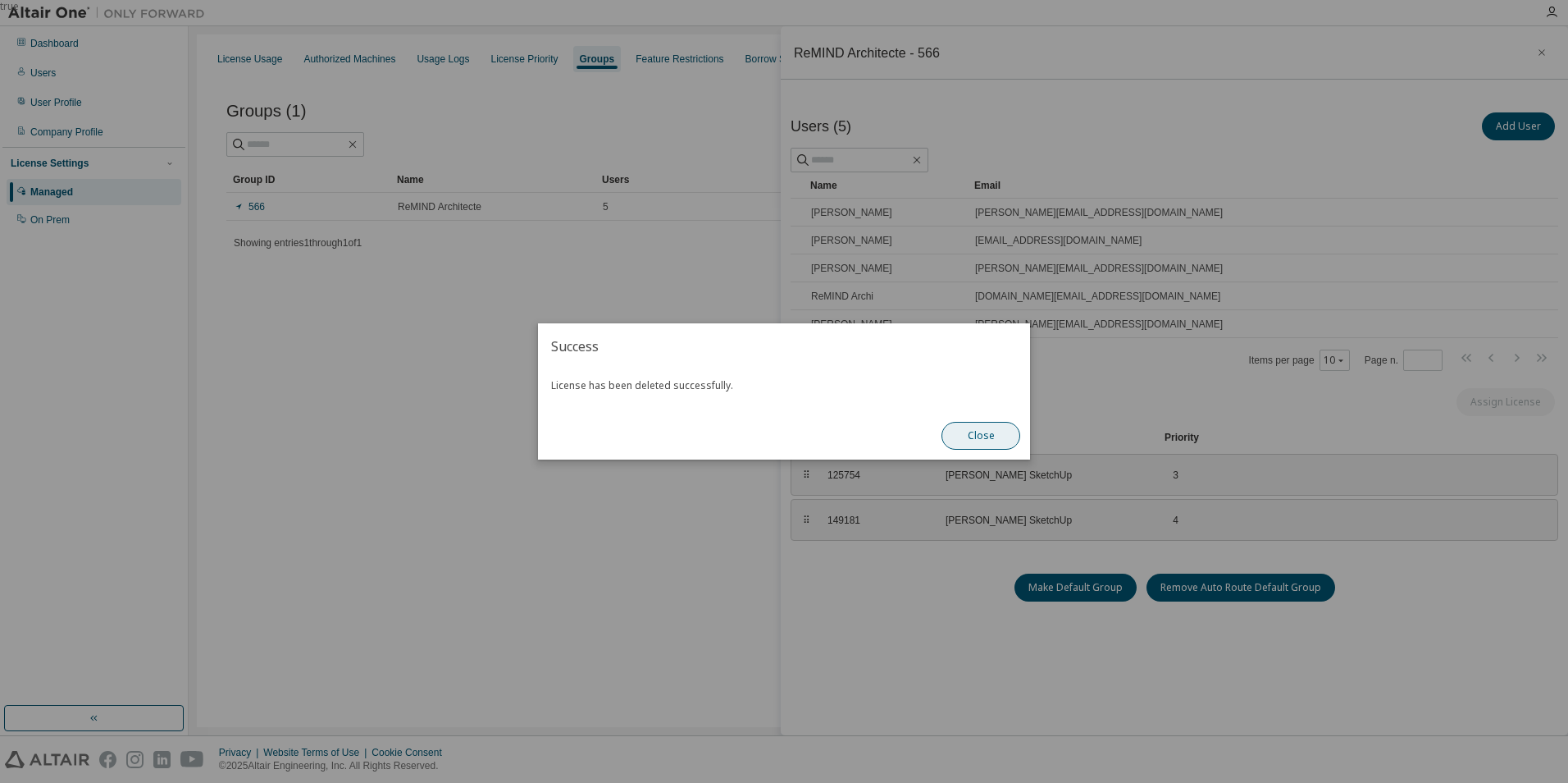
click at [990, 433] on button "Close" at bounding box center [981, 435] width 79 height 28
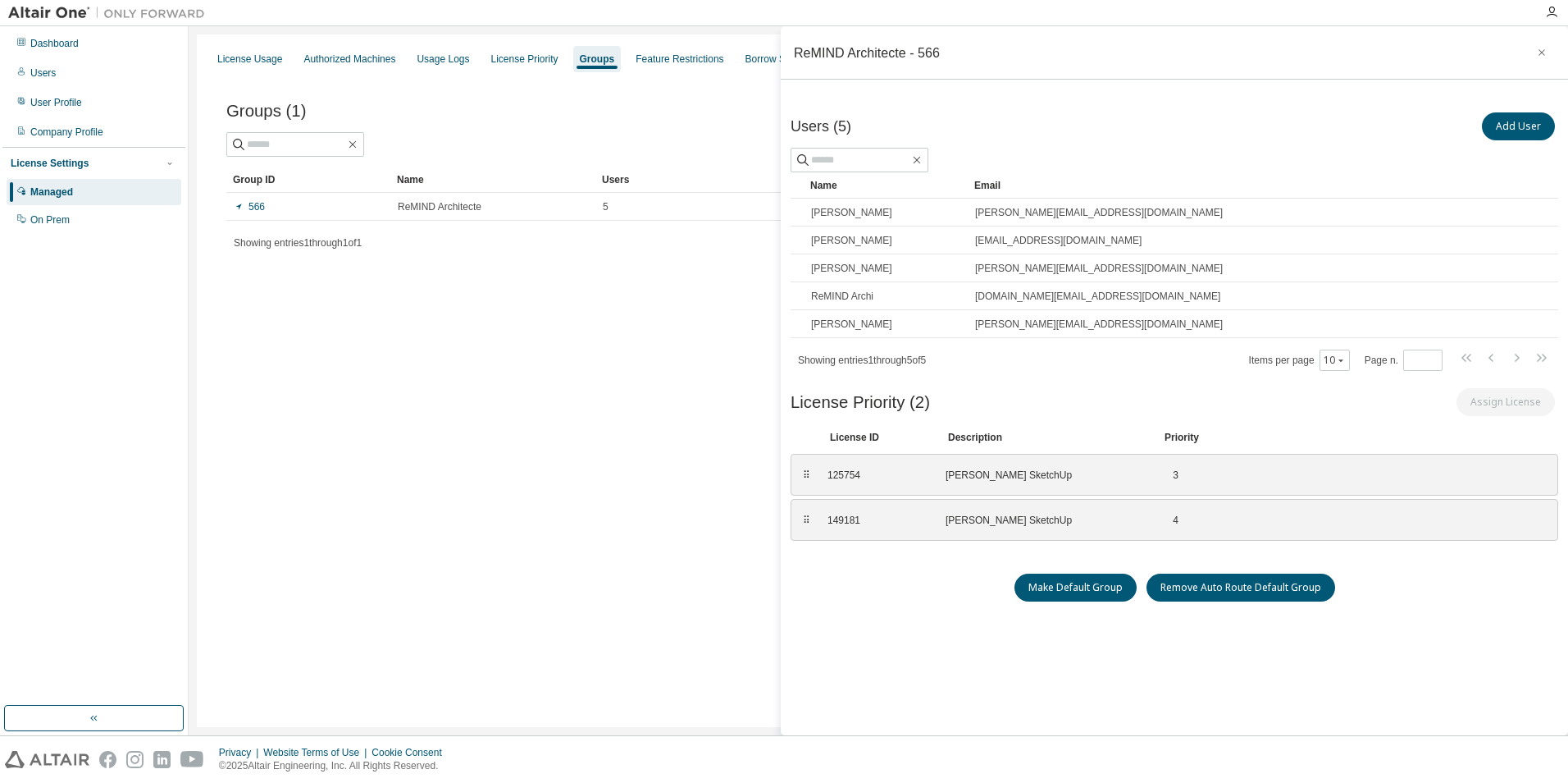
click at [671, 375] on div "License Usage Authorized Machines Usage Logs License Priority Groups Feature Re…" at bounding box center [878, 380] width 1364 height 692
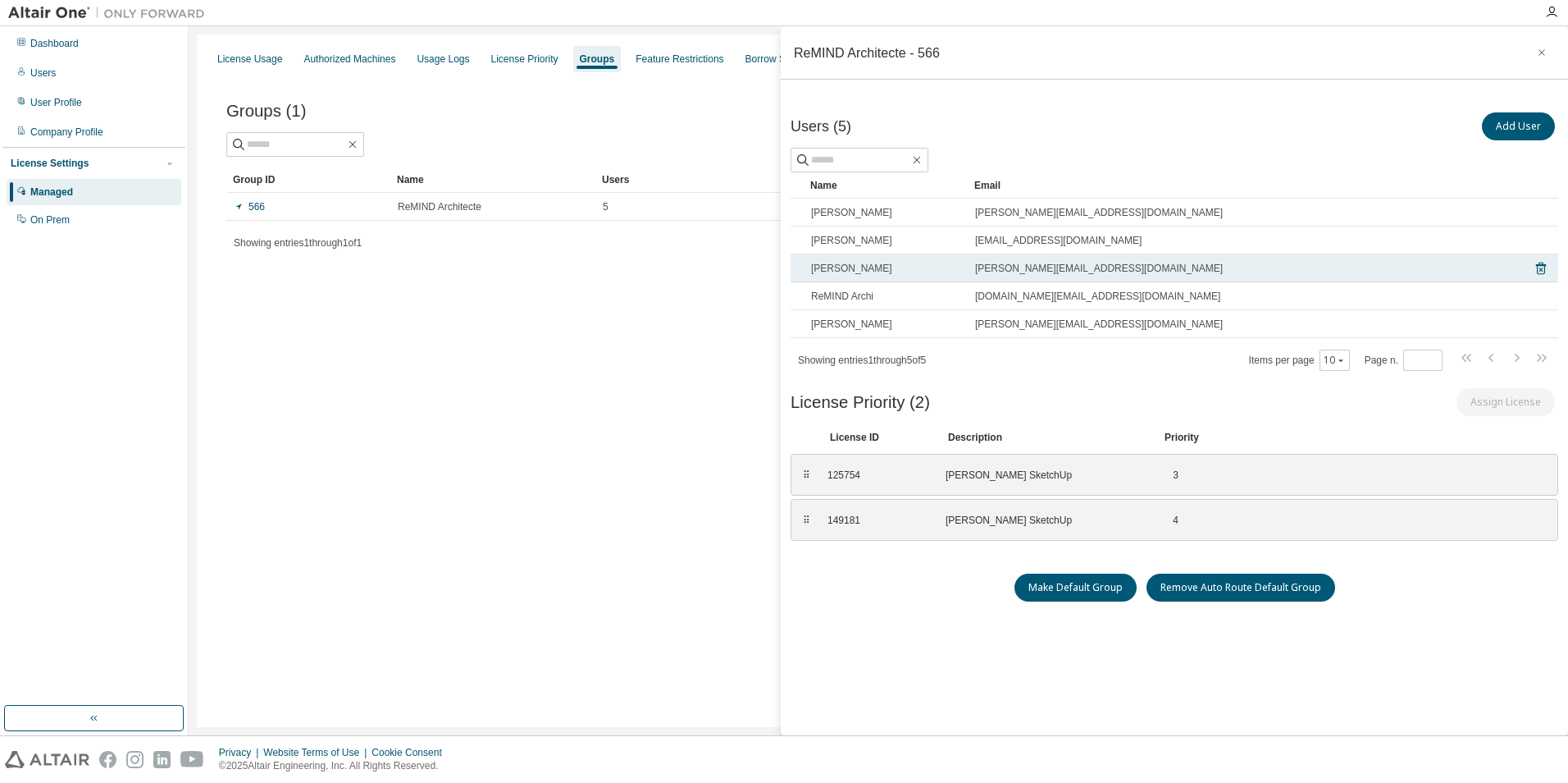
click at [855, 272] on span "[PERSON_NAME]" at bounding box center [851, 268] width 81 height 13
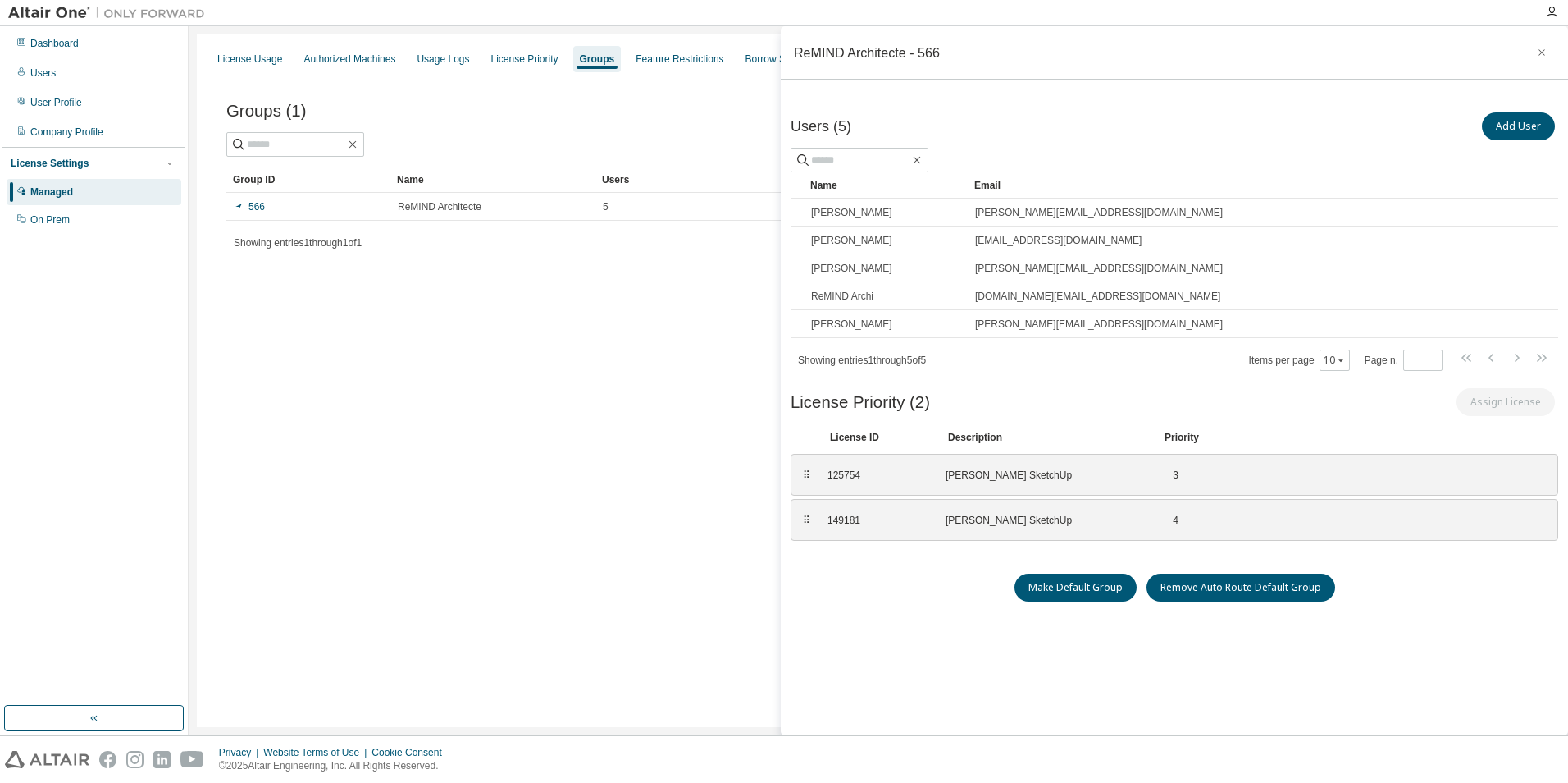
click at [629, 353] on div "License Usage Authorized Machines Usage Logs License Priority Groups Feature Re…" at bounding box center [878, 380] width 1364 height 692
drag, startPoint x: 482, startPoint y: 333, endPoint x: 393, endPoint y: 273, distance: 107.3
click at [482, 333] on div "License Usage Authorized Machines Usage Logs License Priority Groups Feature Re…" at bounding box center [878, 380] width 1364 height 692
click at [55, 38] on div "Dashboard" at bounding box center [54, 44] width 49 height 13
